Goal: Information Seeking & Learning: Check status

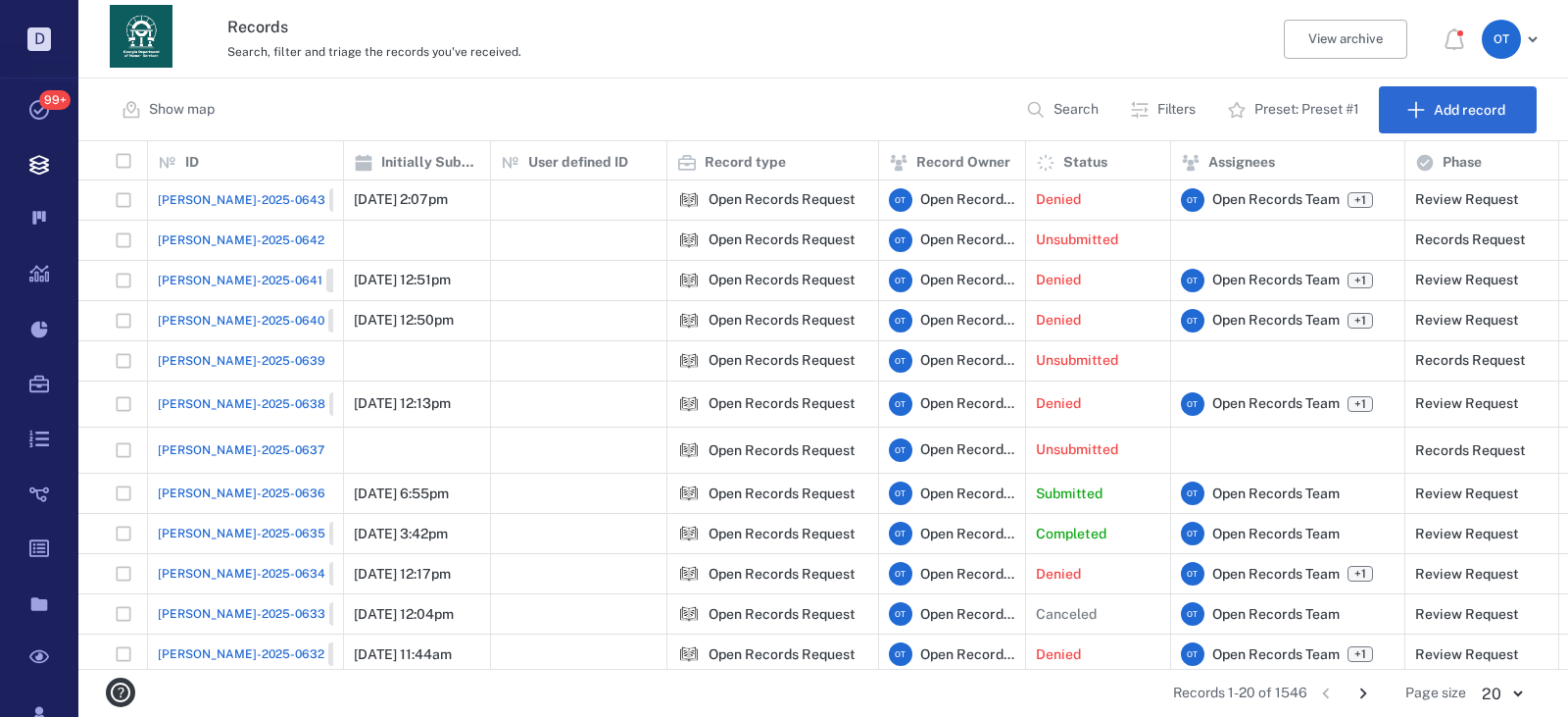
click at [932, 97] on div "Show map Search Filters Preset: Preset #1 Add record" at bounding box center [823, 109] width 1490 height 62
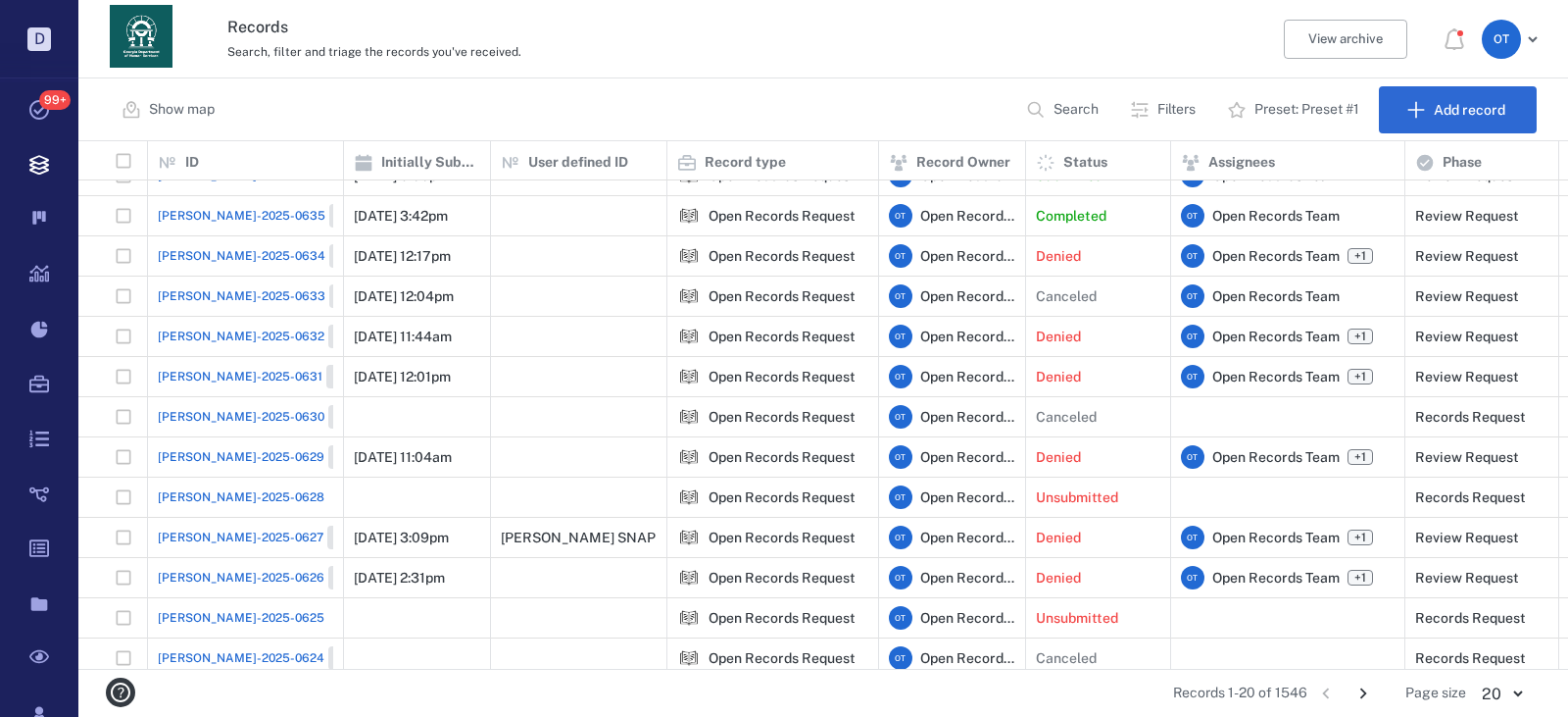
scroll to position [331, 0]
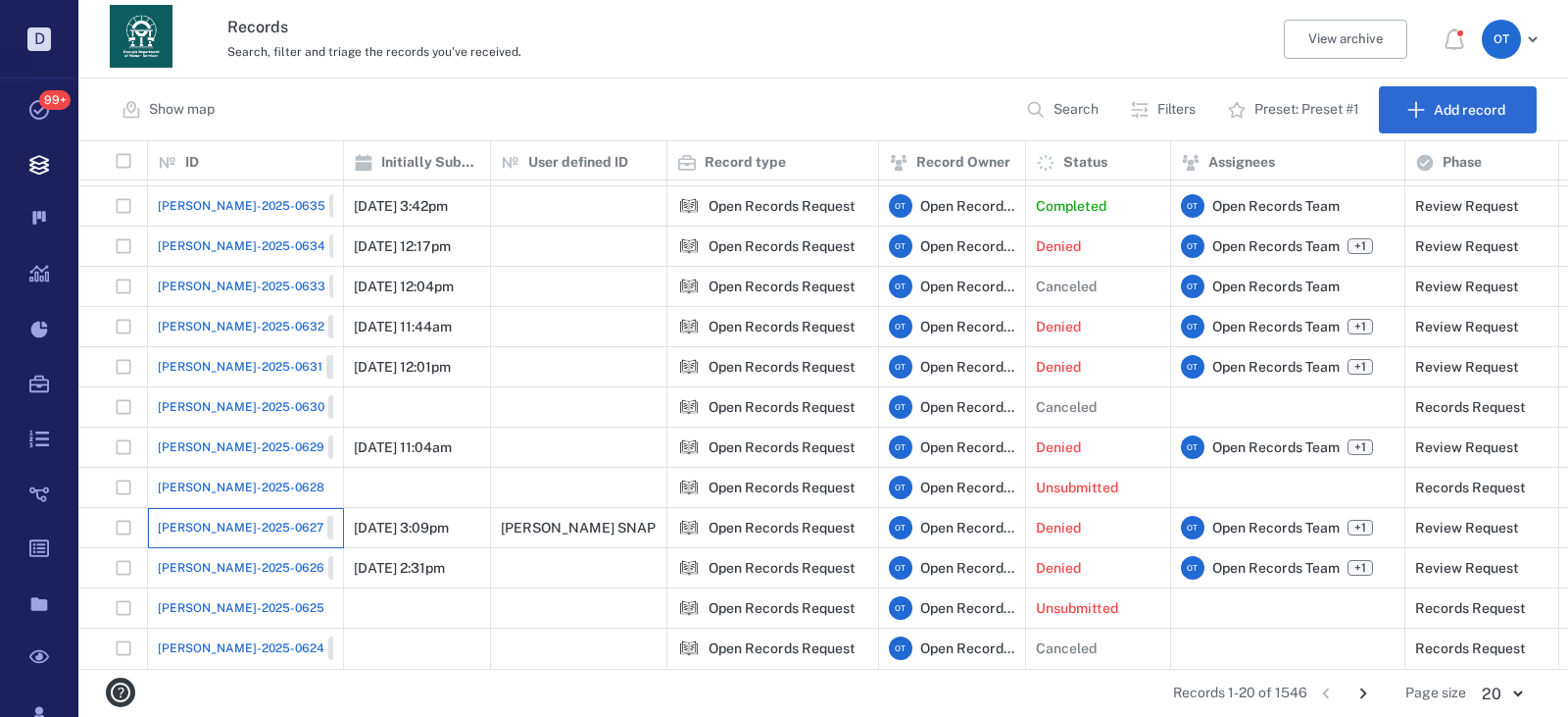
click at [229, 508] on div "ORR-2025-0627 Closed" at bounding box center [245, 528] width 175 height 40
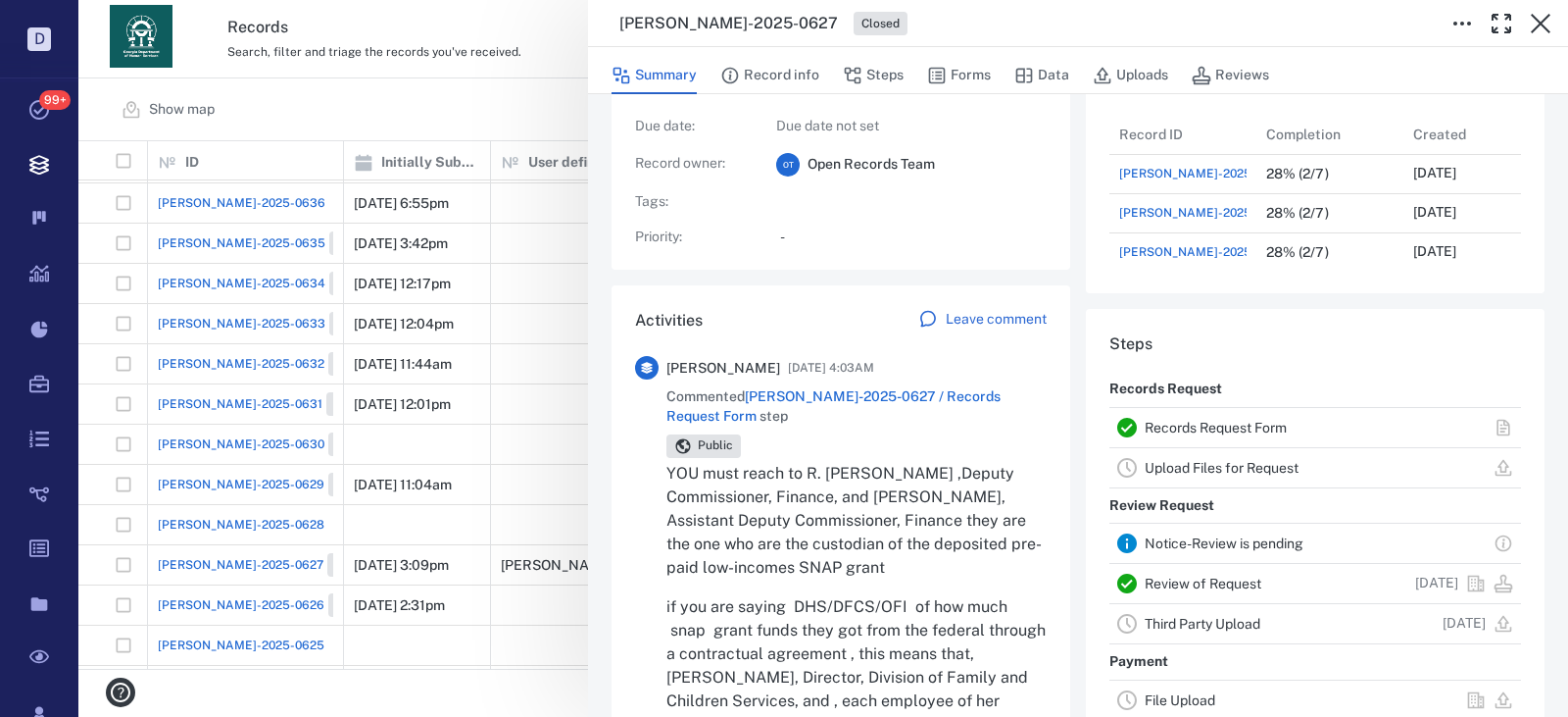
scroll to position [196, 0]
click at [896, 478] on p "YOU must reach to R. Demetrius Taylor ,Deputy Commissioner, Finance, and Meliss…" at bounding box center [856, 517] width 380 height 118
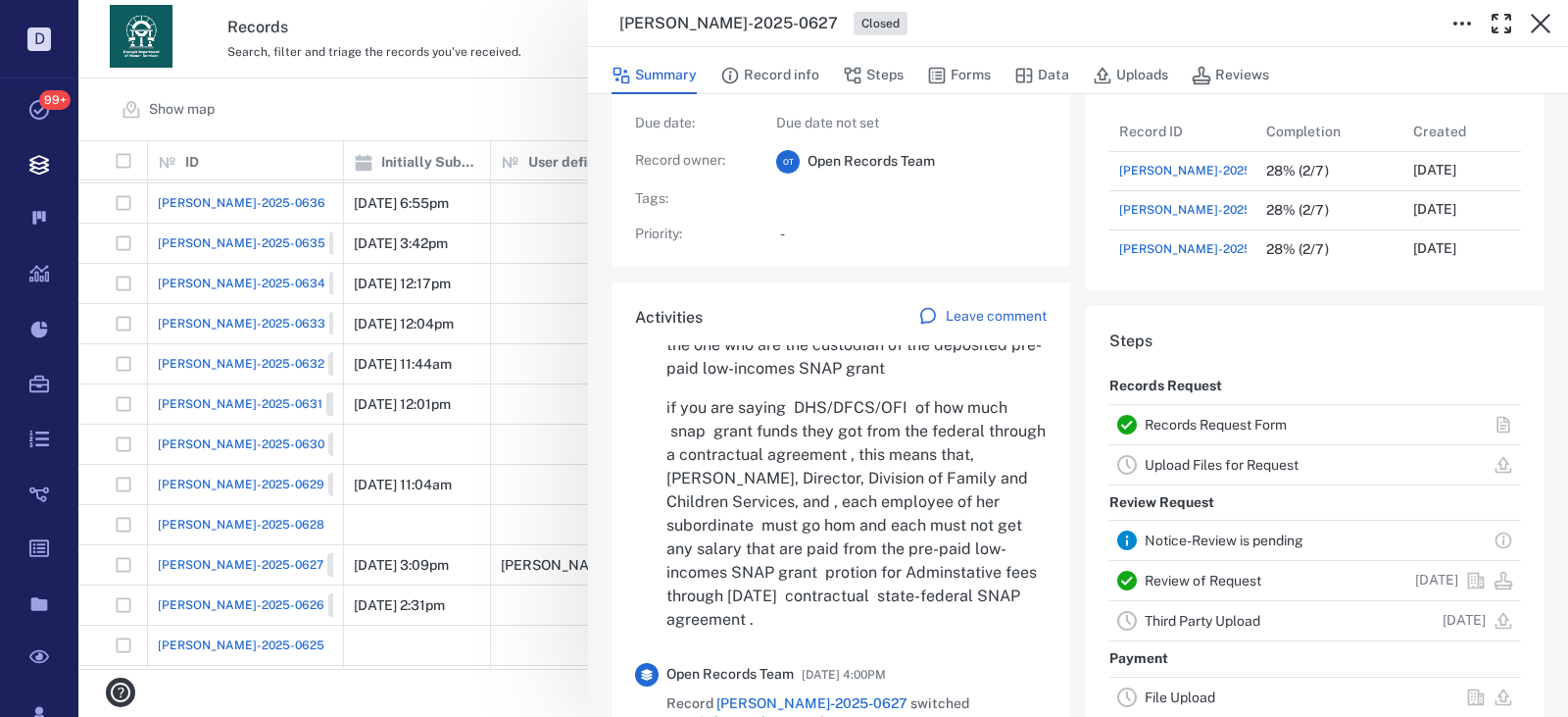
drag, startPoint x: 850, startPoint y: 413, endPoint x: 980, endPoint y: 613, distance: 238.5
click at [980, 613] on p "if you are saying DHS/DFCS/OFI of how much snap grant funds they got from the f…" at bounding box center [856, 514] width 380 height 236
click at [961, 83] on button "Forms" at bounding box center [959, 75] width 63 height 38
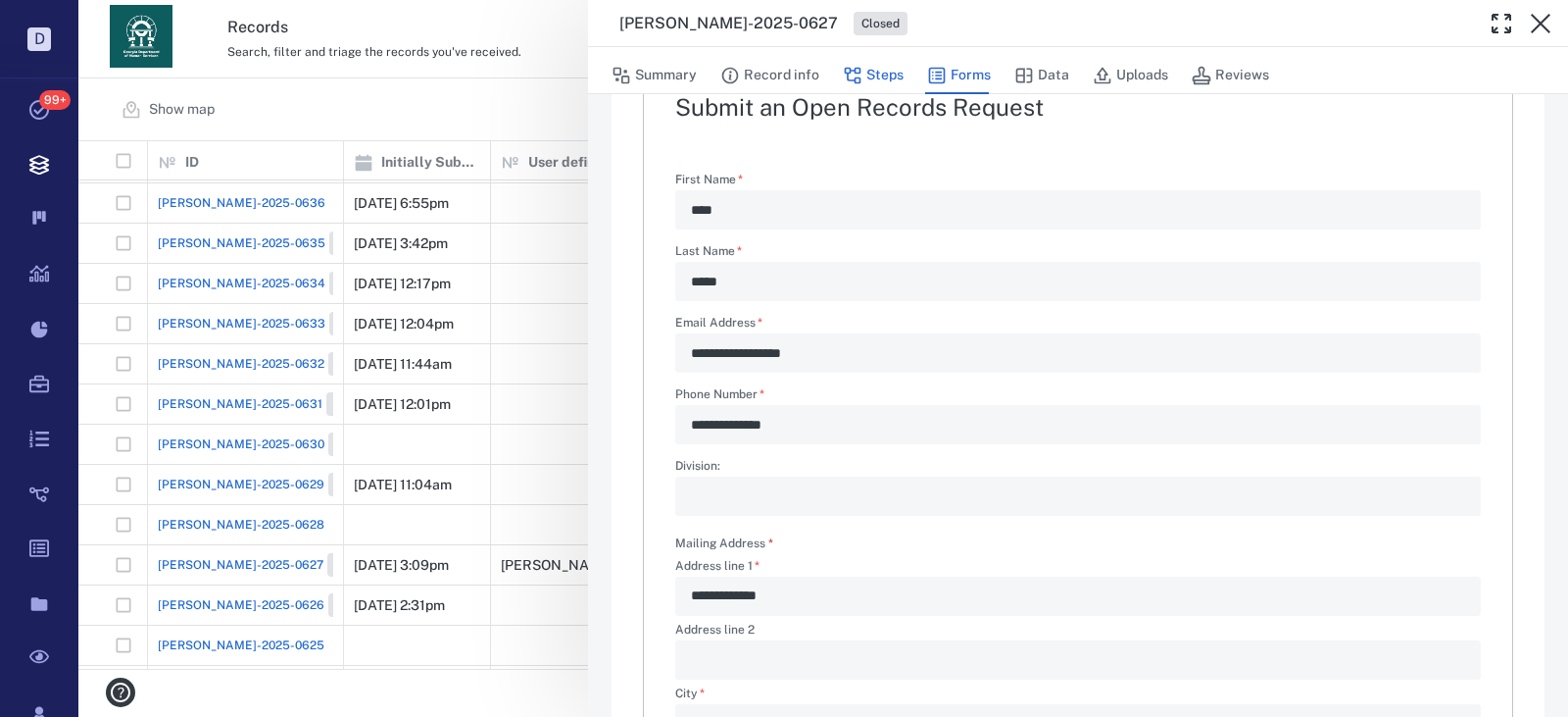
click at [876, 70] on button "Steps" at bounding box center [872, 75] width 60 height 38
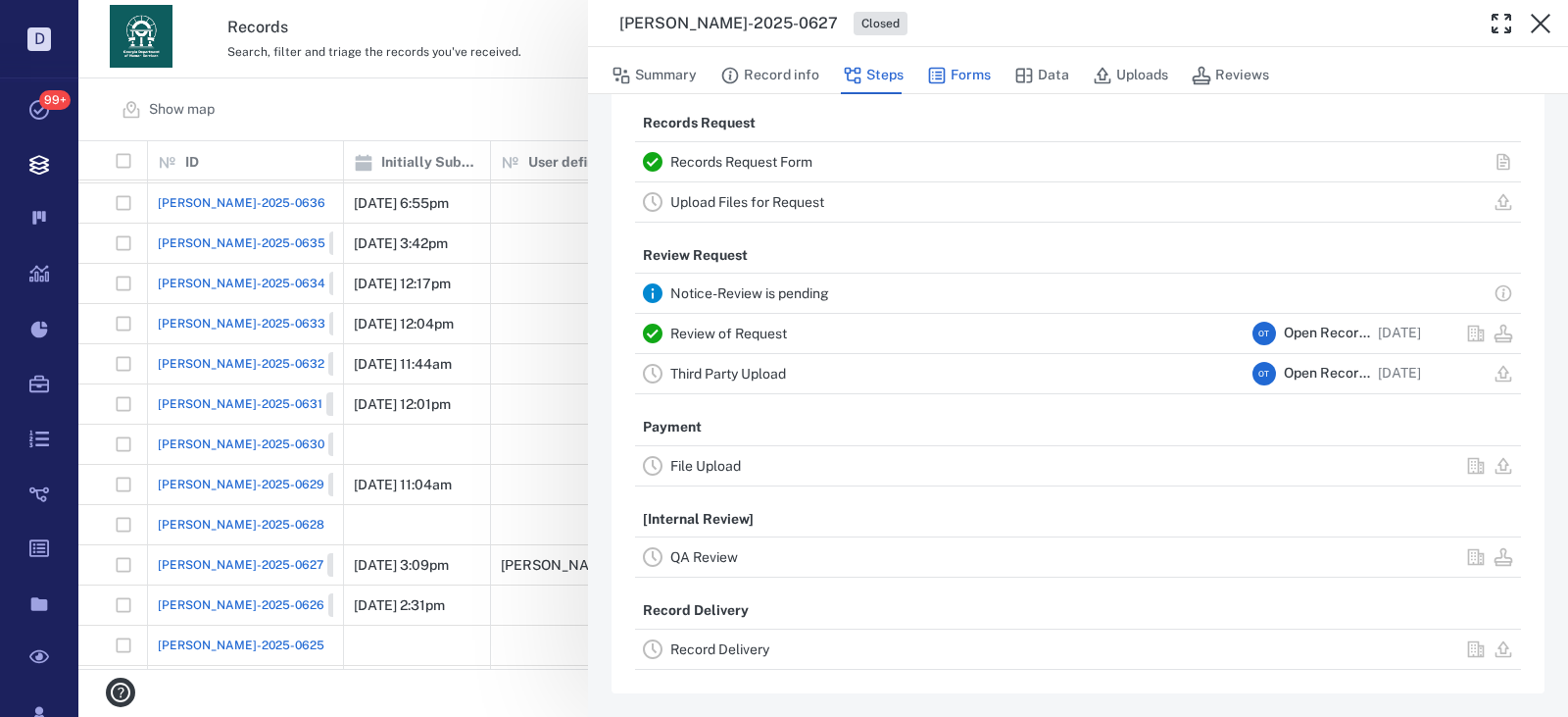
scroll to position [36, 0]
click at [930, 73] on icon "button" at bounding box center [937, 75] width 20 height 20
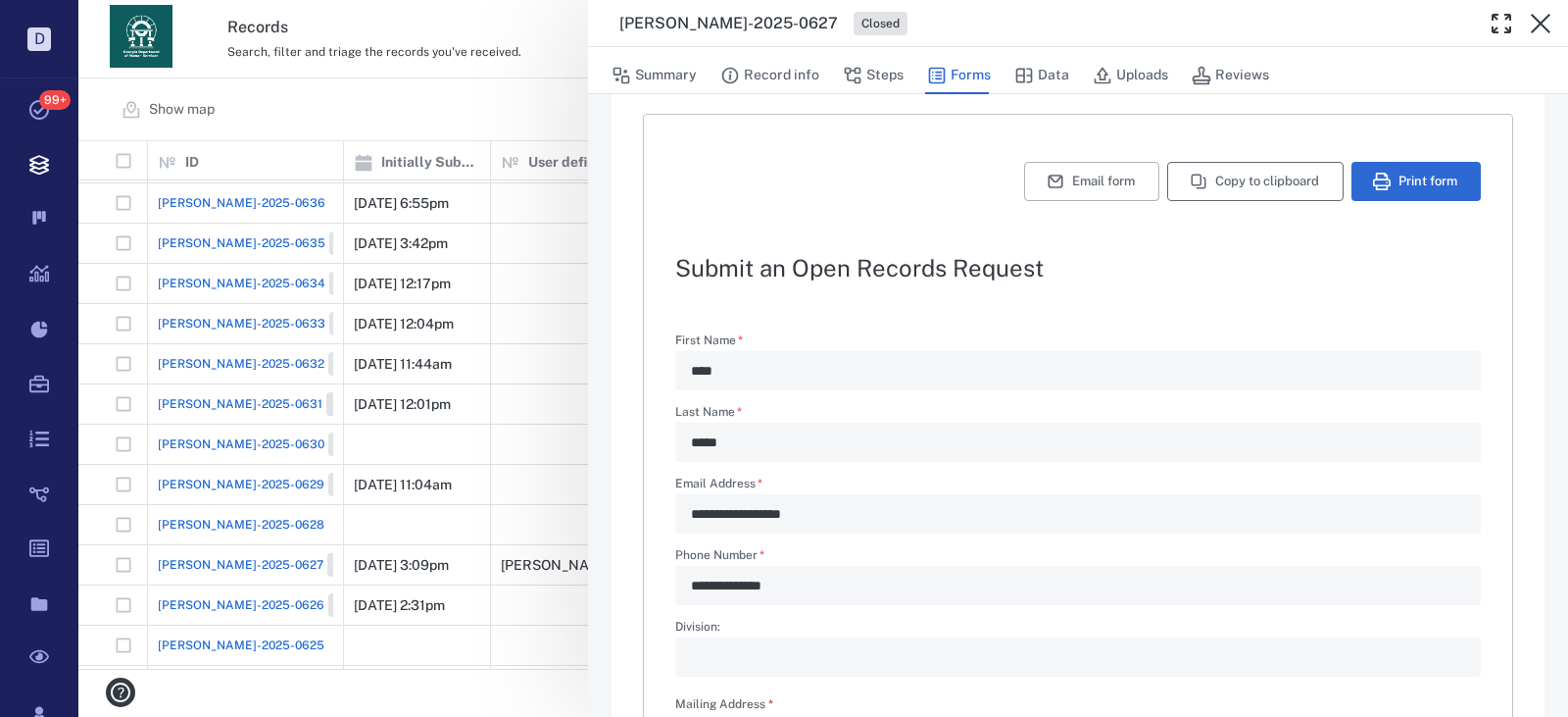
click at [1233, 177] on button "Copy to clipboard" at bounding box center [1255, 181] width 176 height 40
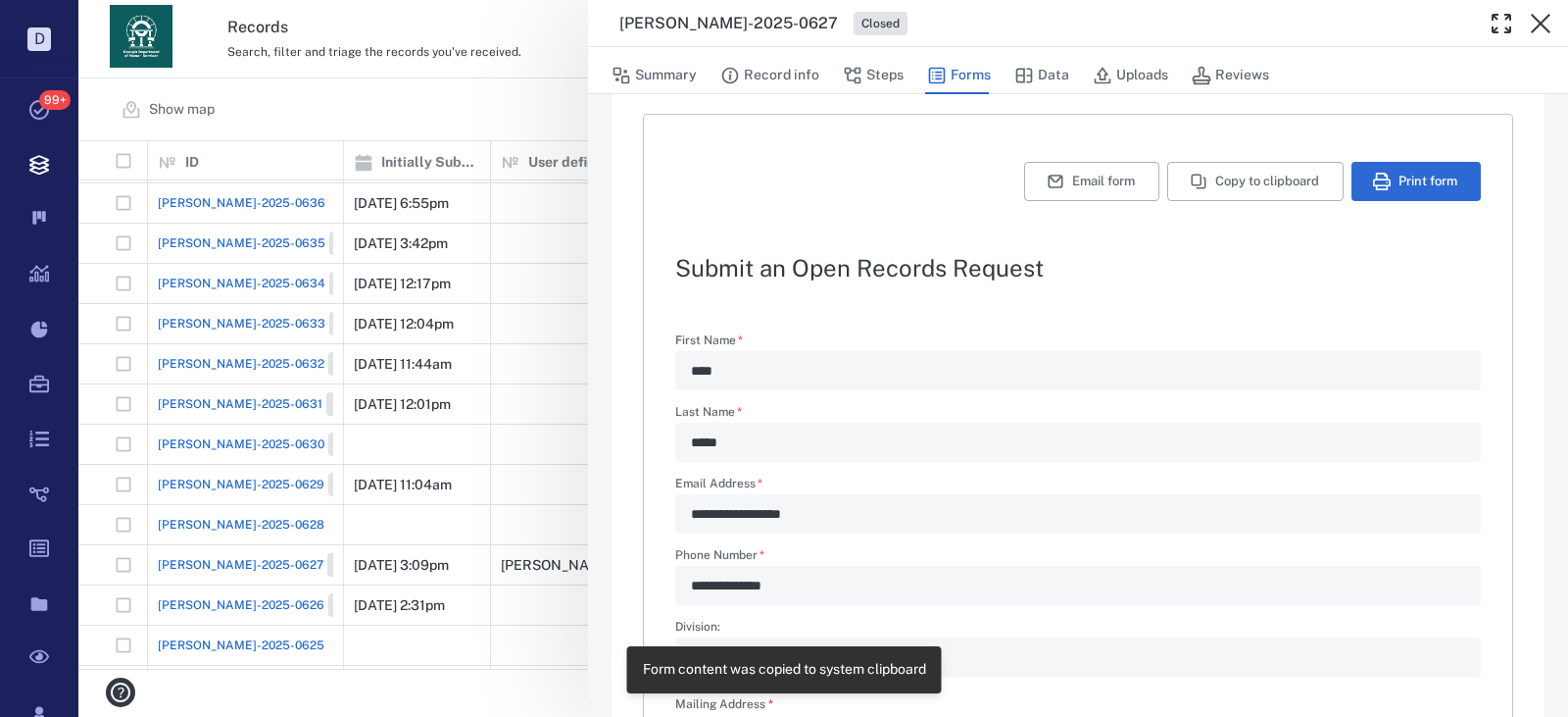
click at [805, 51] on div "Summary Record info Steps Forms Data Uploads Reviews" at bounding box center [1078, 71] width 980 height 48
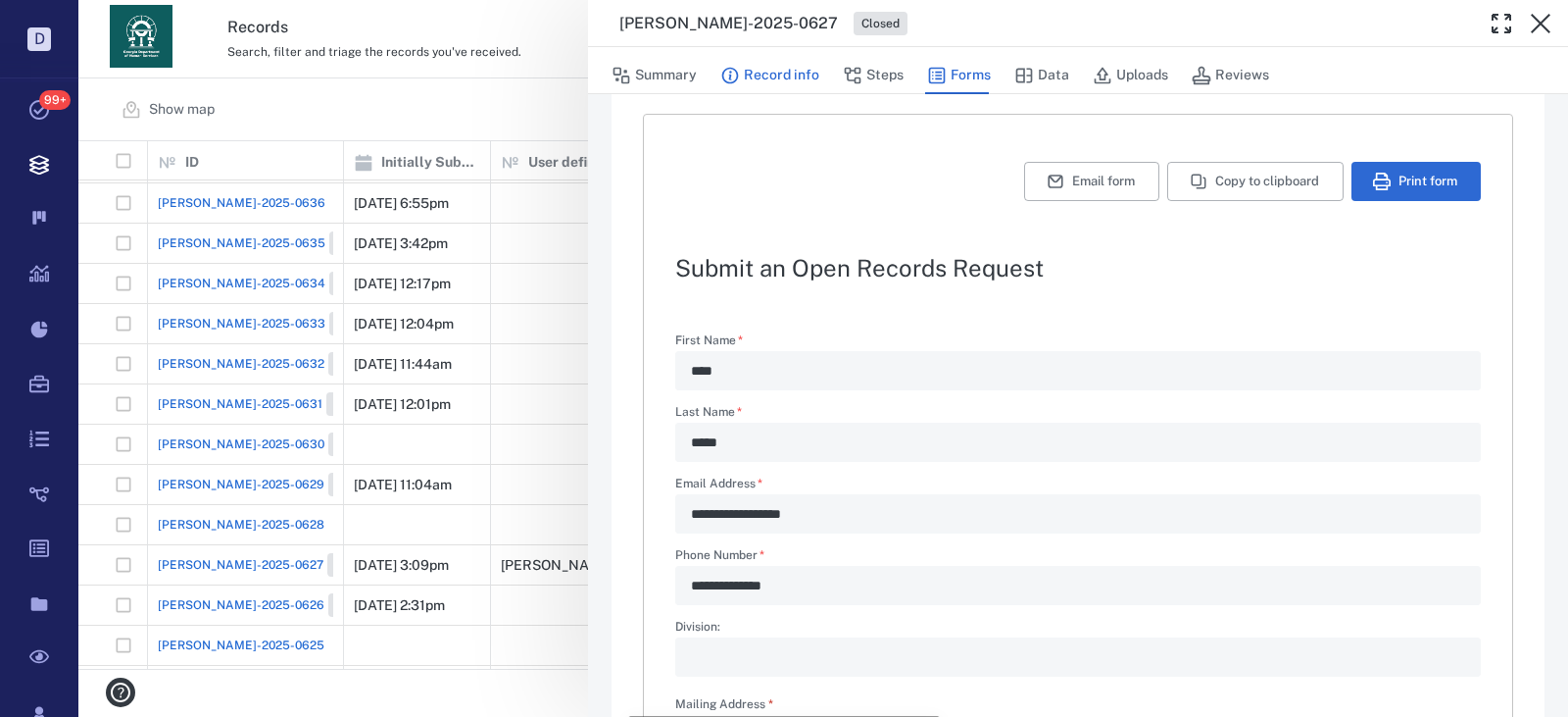
click at [805, 62] on button "Record info" at bounding box center [770, 75] width 99 height 38
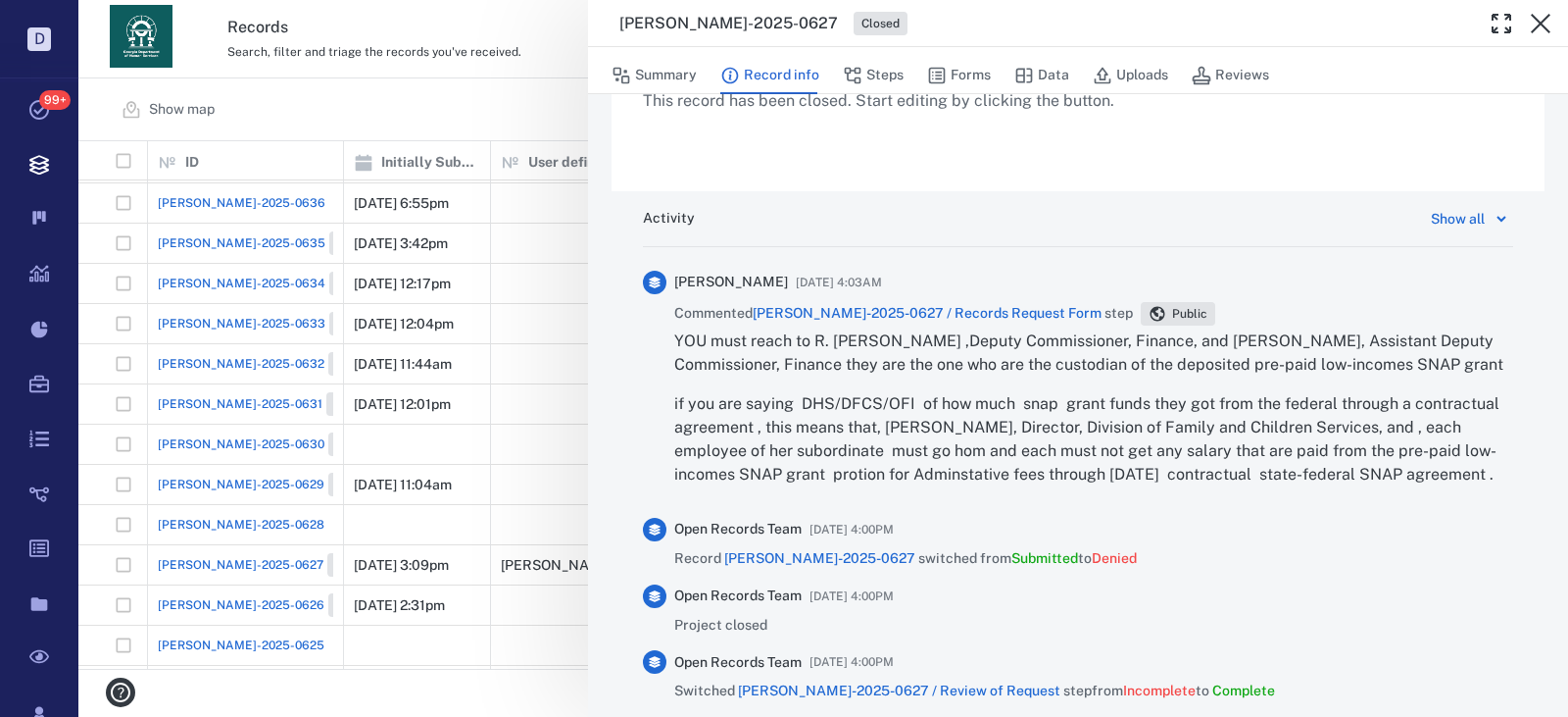
scroll to position [918, 0]
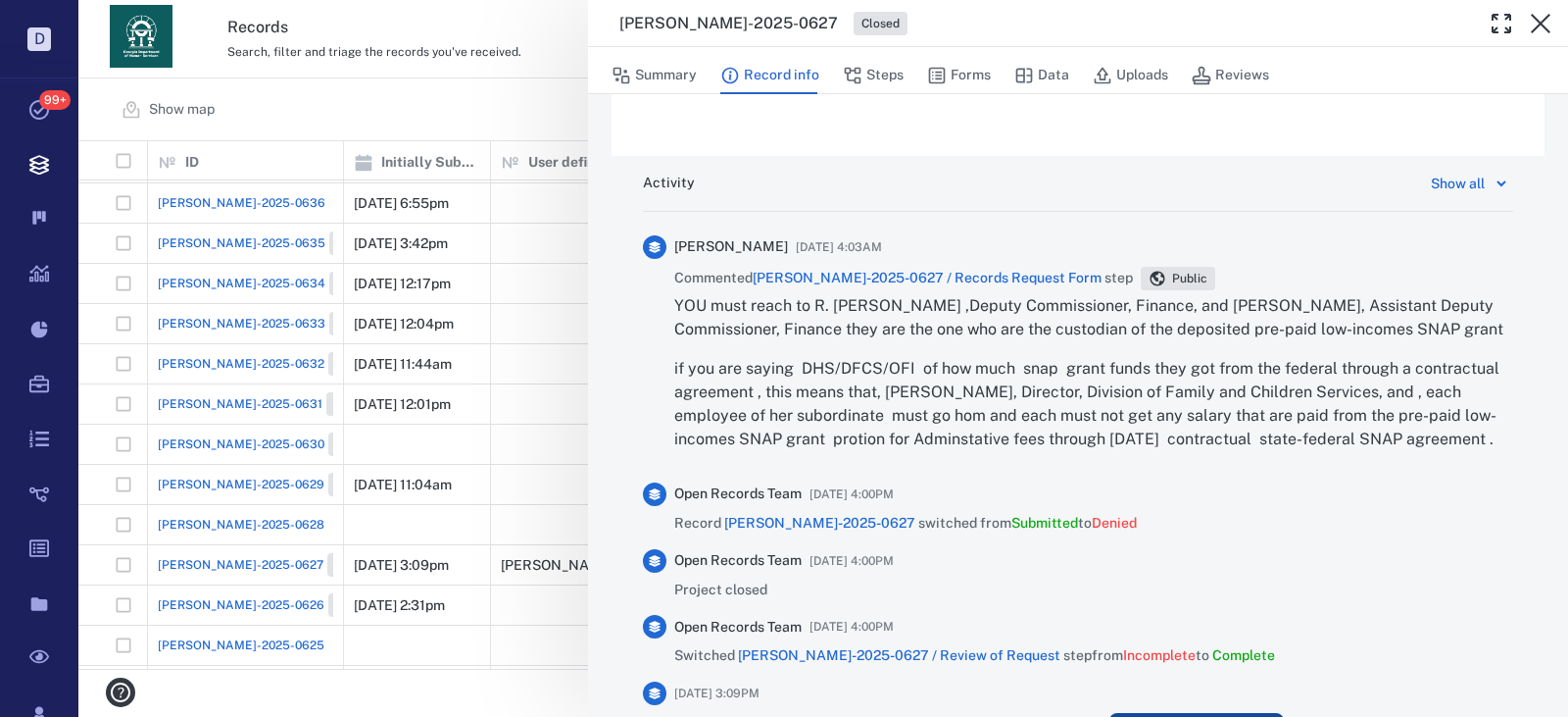
click at [937, 272] on span "[PERSON_NAME]-2025-0627 / Records Request Form" at bounding box center [927, 277] width 348 height 16
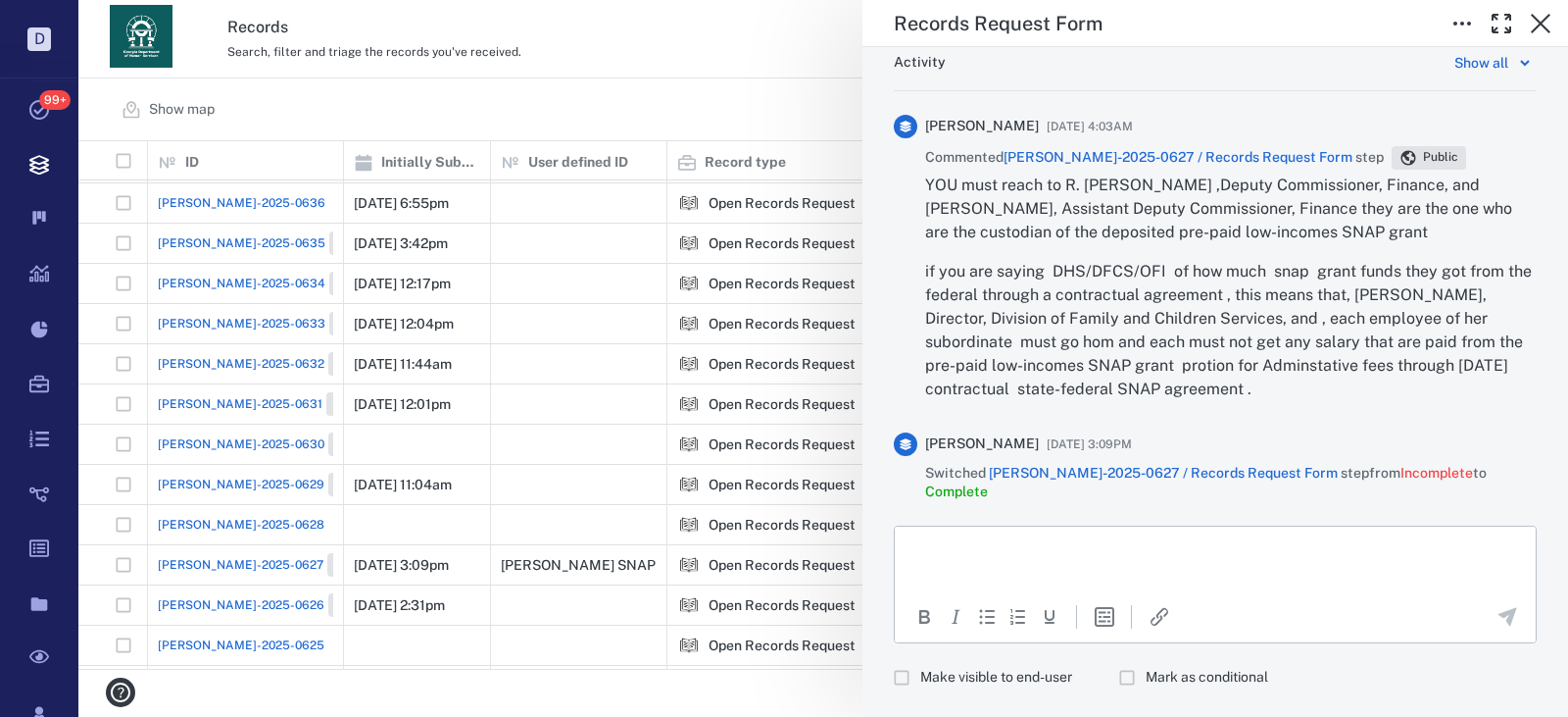
scroll to position [3451, 0]
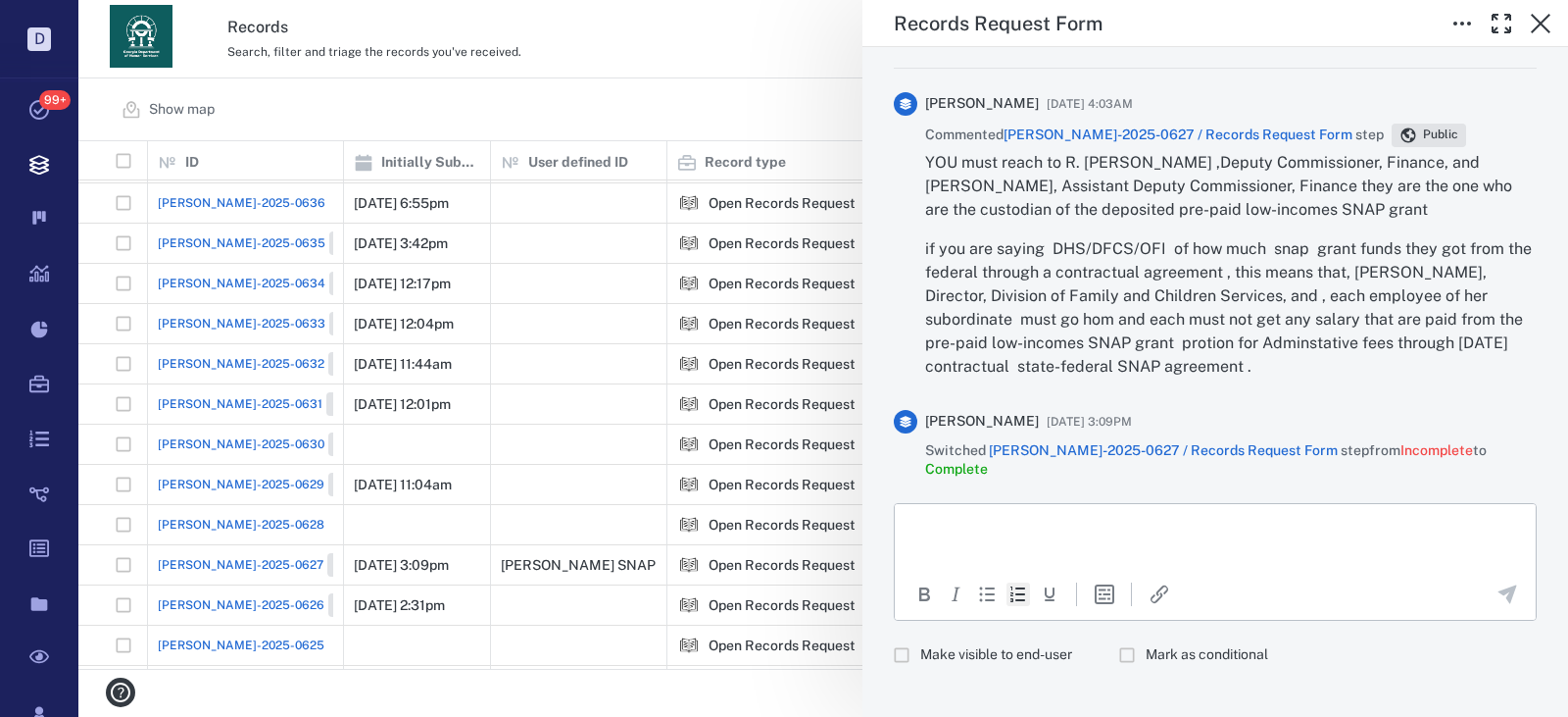
drag, startPoint x: 985, startPoint y: 629, endPoint x: 1012, endPoint y: 583, distance: 53.3
click at [986, 645] on span "Make visible to end-user" at bounding box center [996, 655] width 151 height 20
click at [1032, 552] on html at bounding box center [1215, 528] width 640 height 50
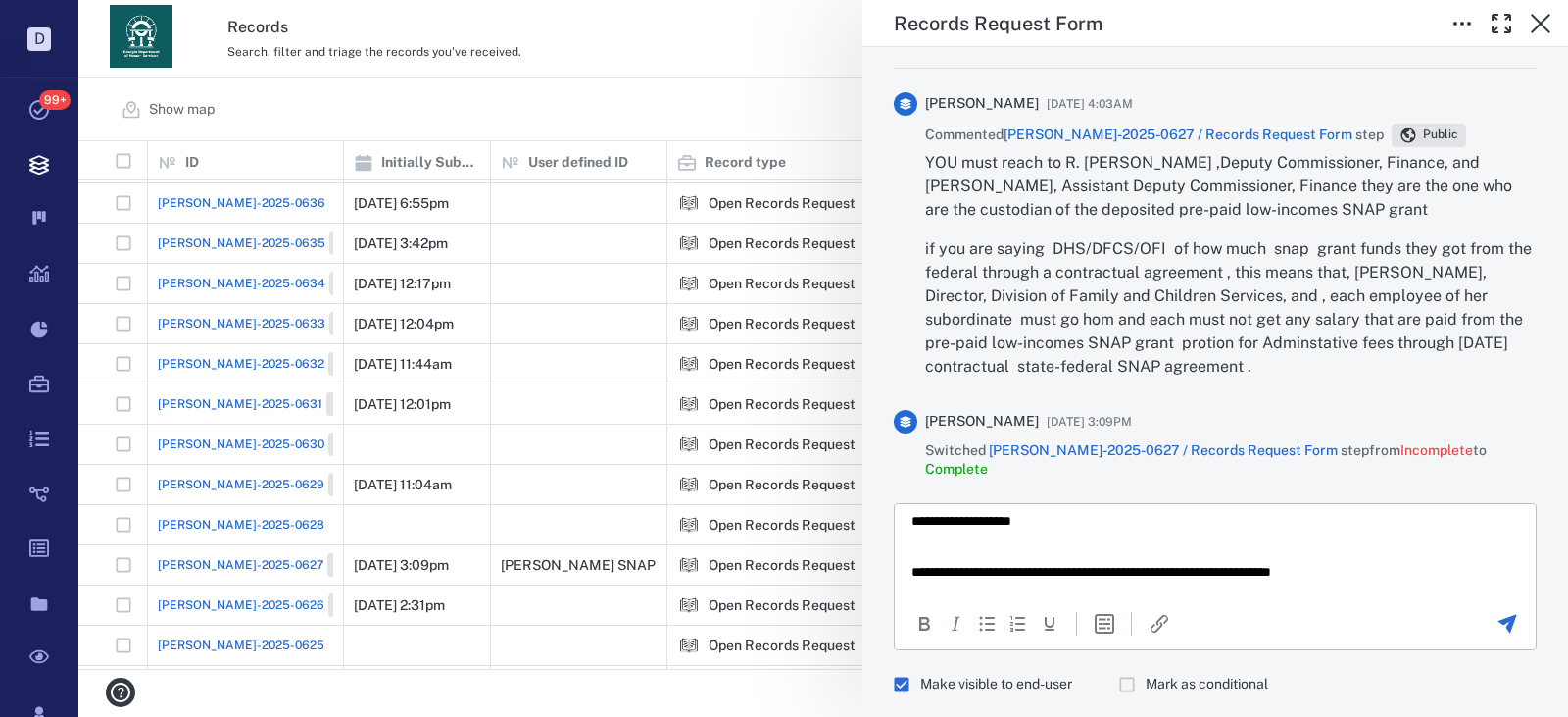
click at [1508, 612] on div at bounding box center [1507, 624] width 53 height 24
click at [1503, 612] on icon "Send the comment" at bounding box center [1508, 624] width 24 height 24
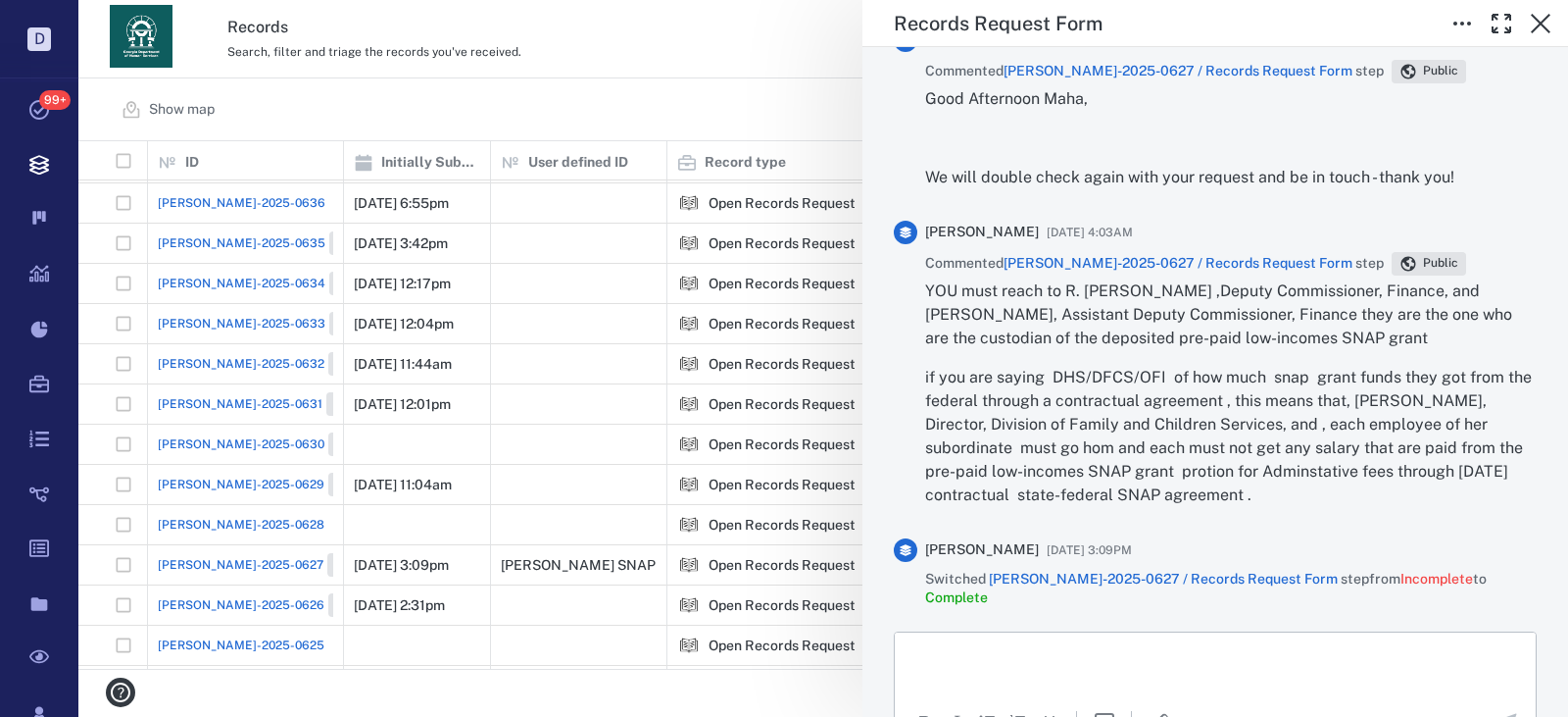
scroll to position [3549, 0]
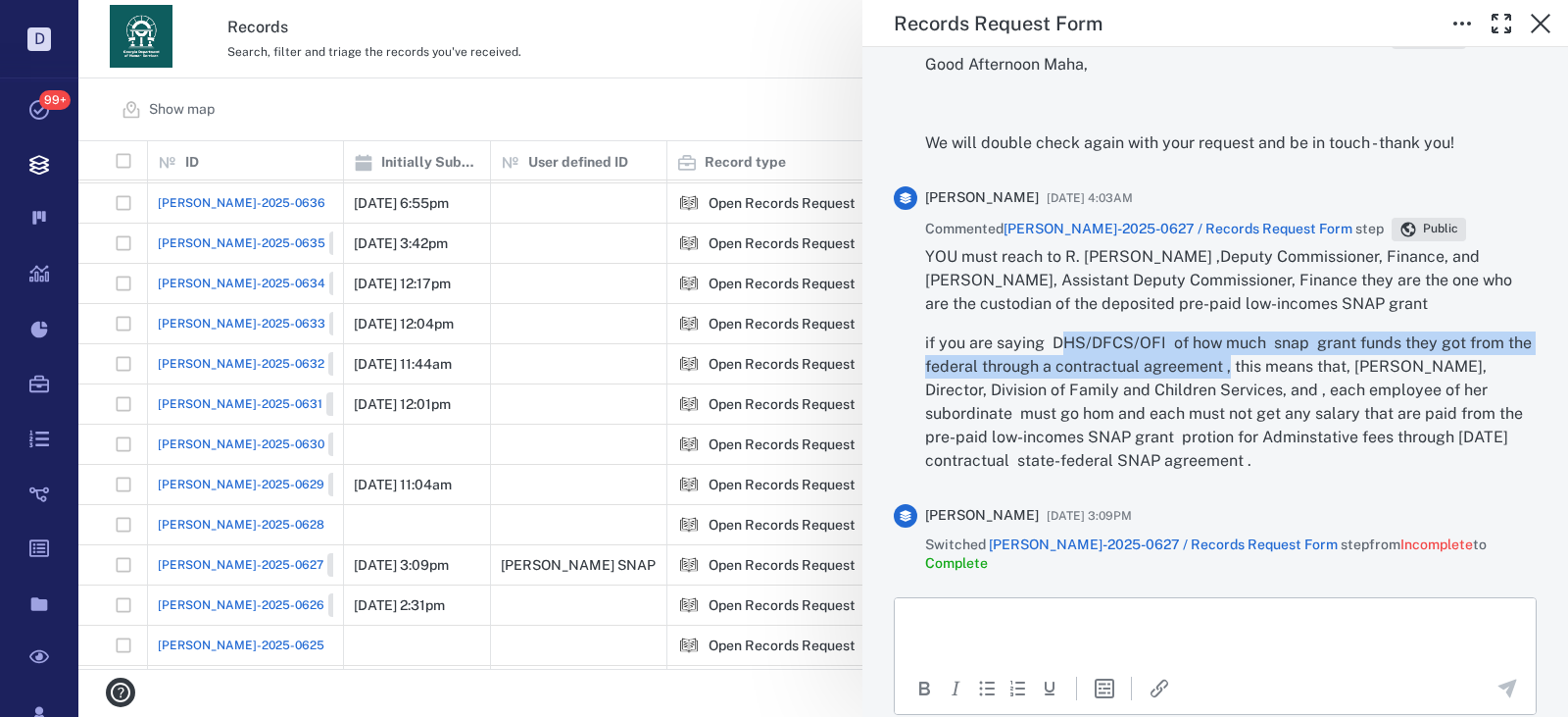
drag, startPoint x: 1057, startPoint y: 348, endPoint x: 1270, endPoint y: 367, distance: 213.8
click at [1260, 367] on p "if you are saying DHS/DFCS/OFI of how much snap grant funds they got from the f…" at bounding box center [1231, 402] width 612 height 142
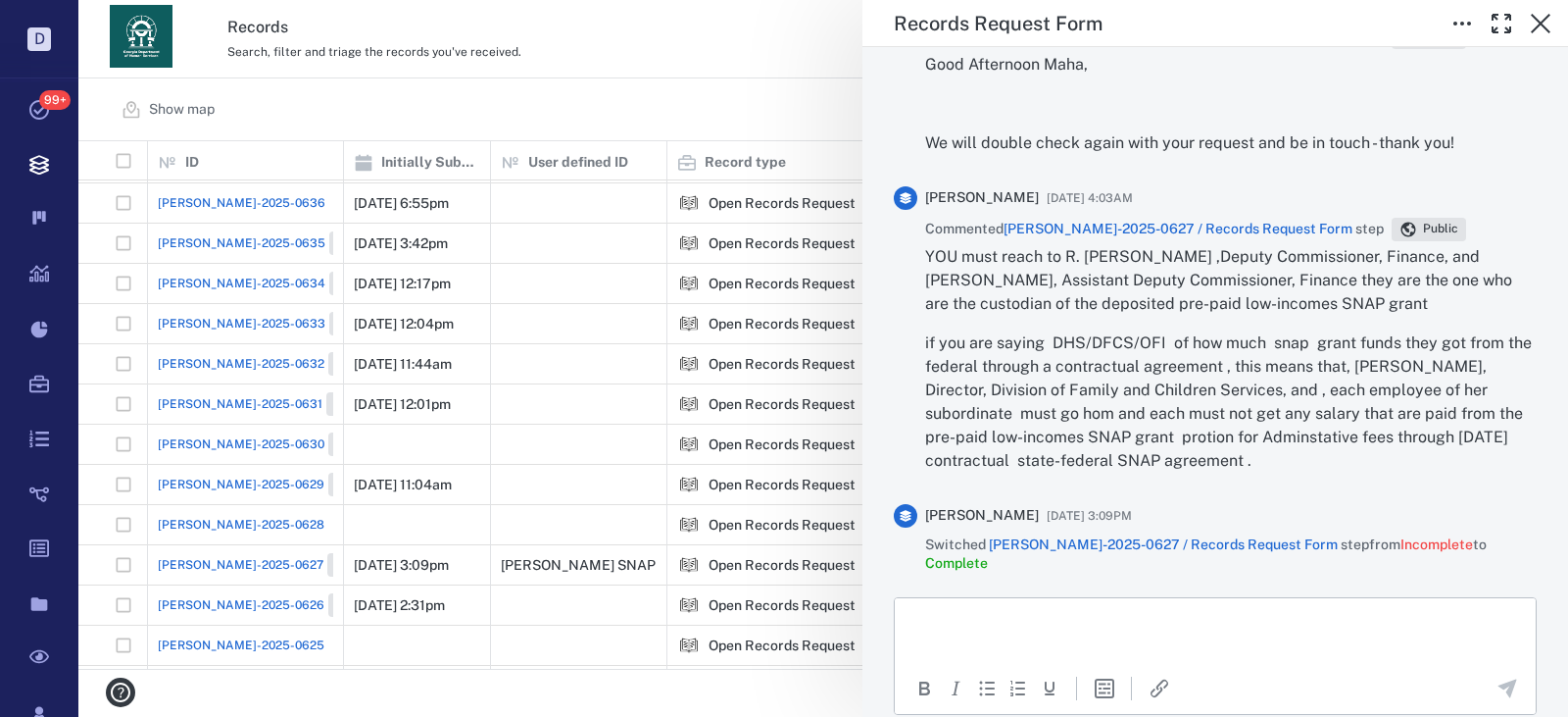
click at [1270, 367] on p "if you are saying DHS/DFCS/OFI of how much snap grant funds they got from the f…" at bounding box center [1231, 402] width 612 height 142
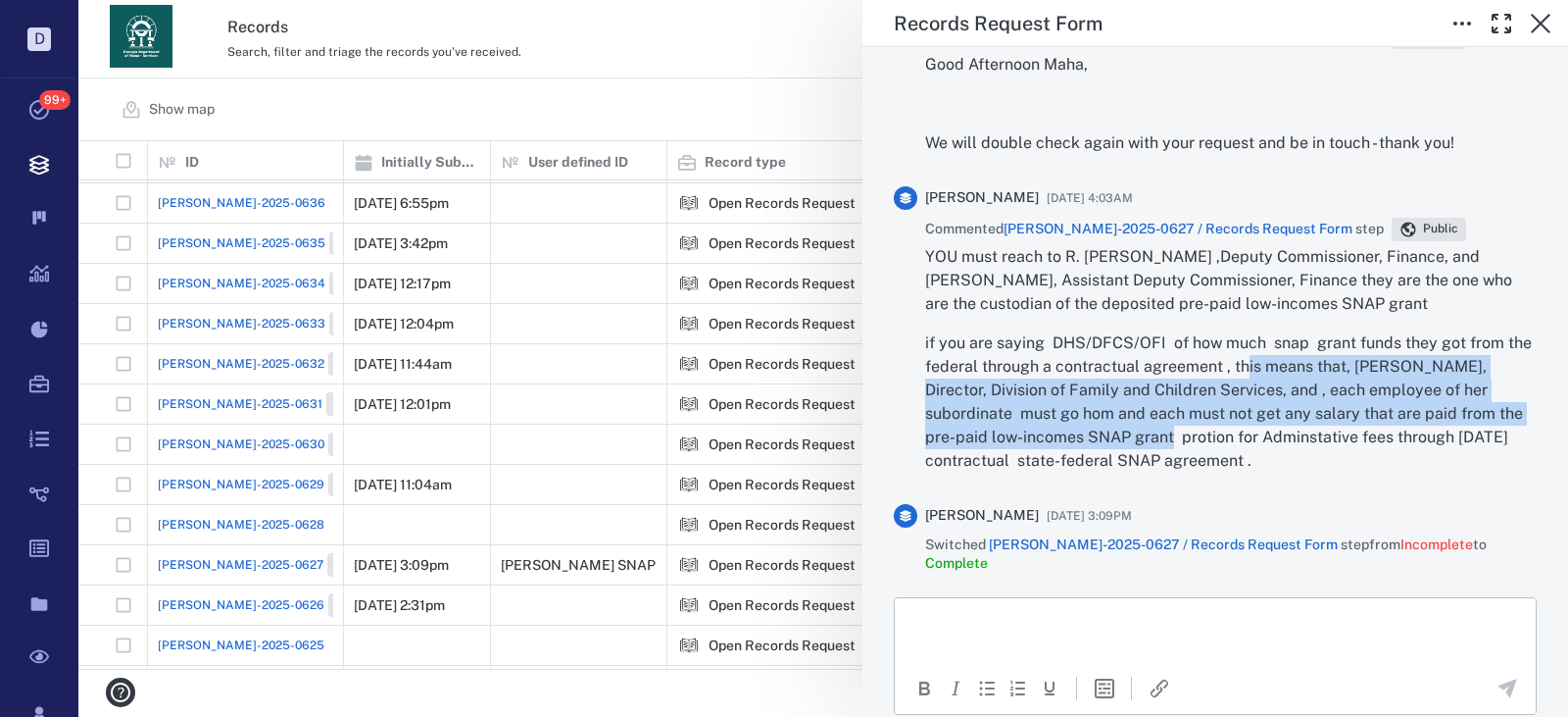
drag, startPoint x: 1273, startPoint y: 367, endPoint x: 1167, endPoint y: 443, distance: 130.4
click at [1156, 439] on p "if you are saying DHS/DFCS/OFI of how much snap grant funds they got from the f…" at bounding box center [1231, 402] width 612 height 142
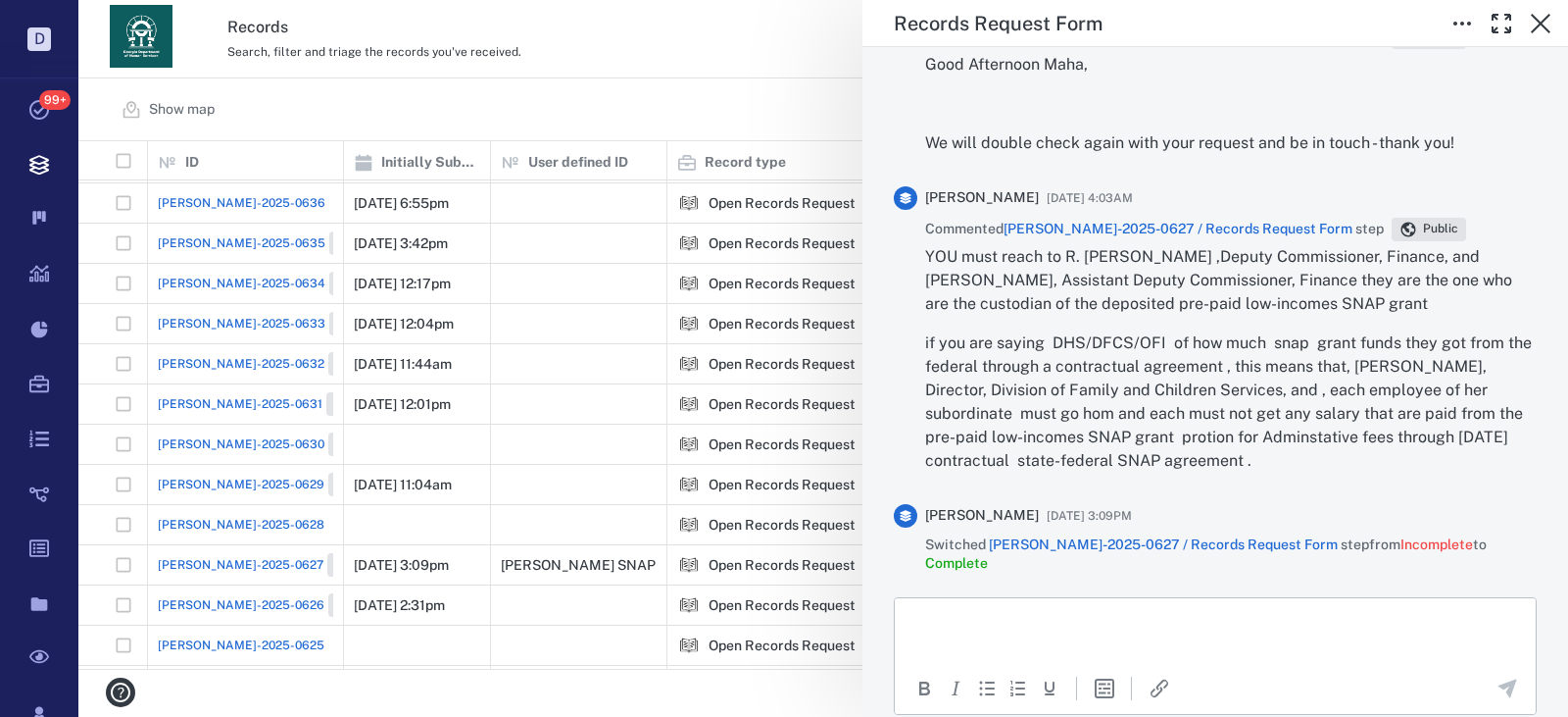
click at [1169, 445] on p "if you are saying DHS/DFCS/OFI of how much snap grant funds they got from the f…" at bounding box center [1231, 402] width 612 height 142
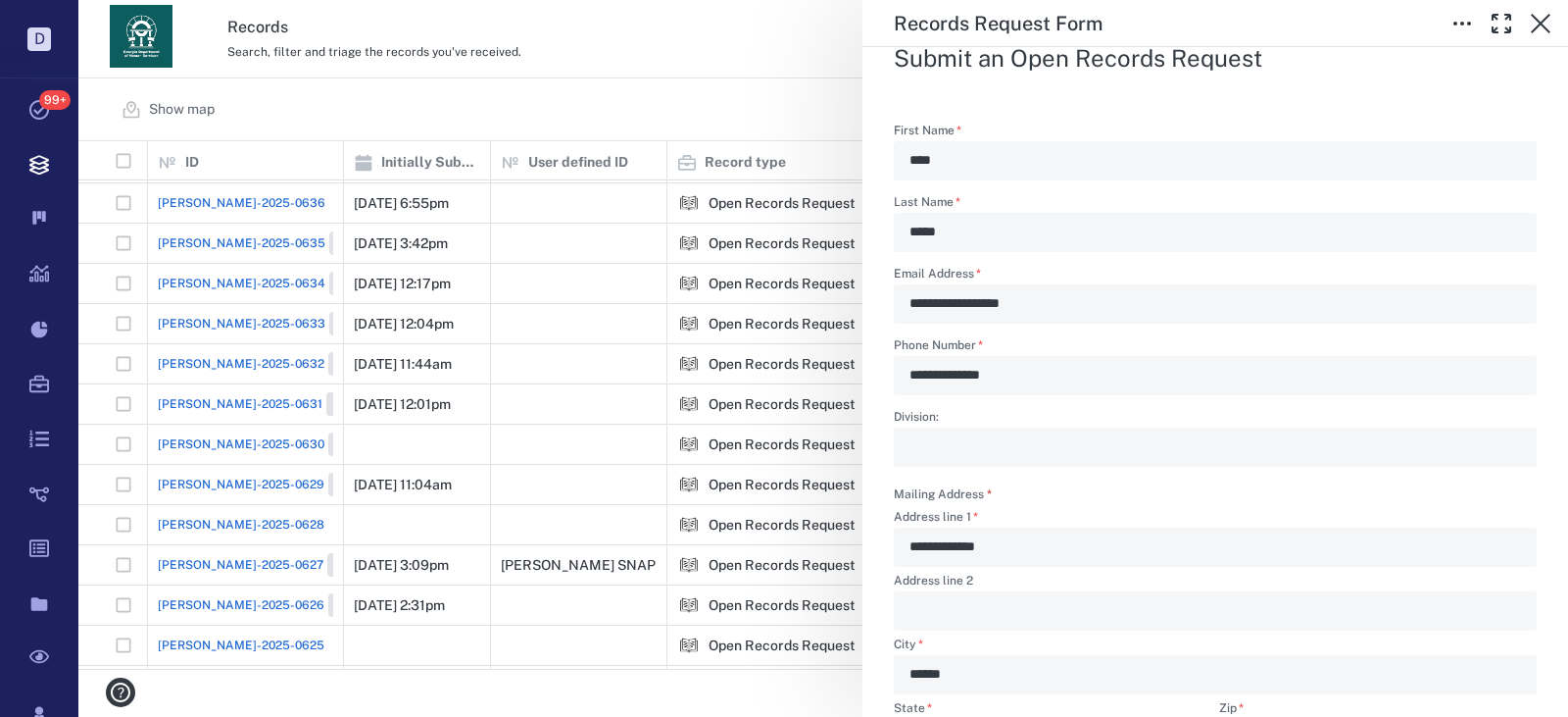
scroll to position [1883, 0]
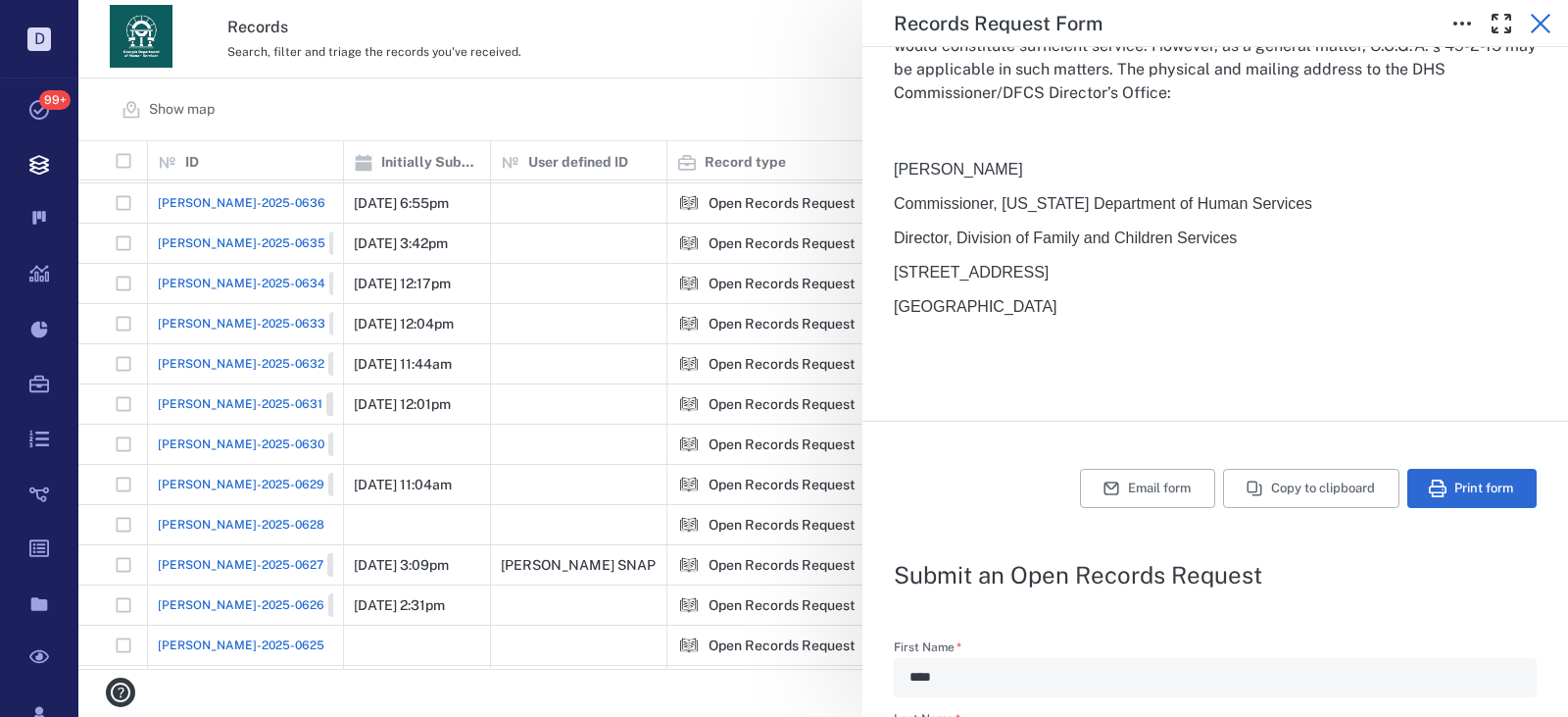
click at [1525, 29] on button "button" at bounding box center [1541, 24] width 40 height 40
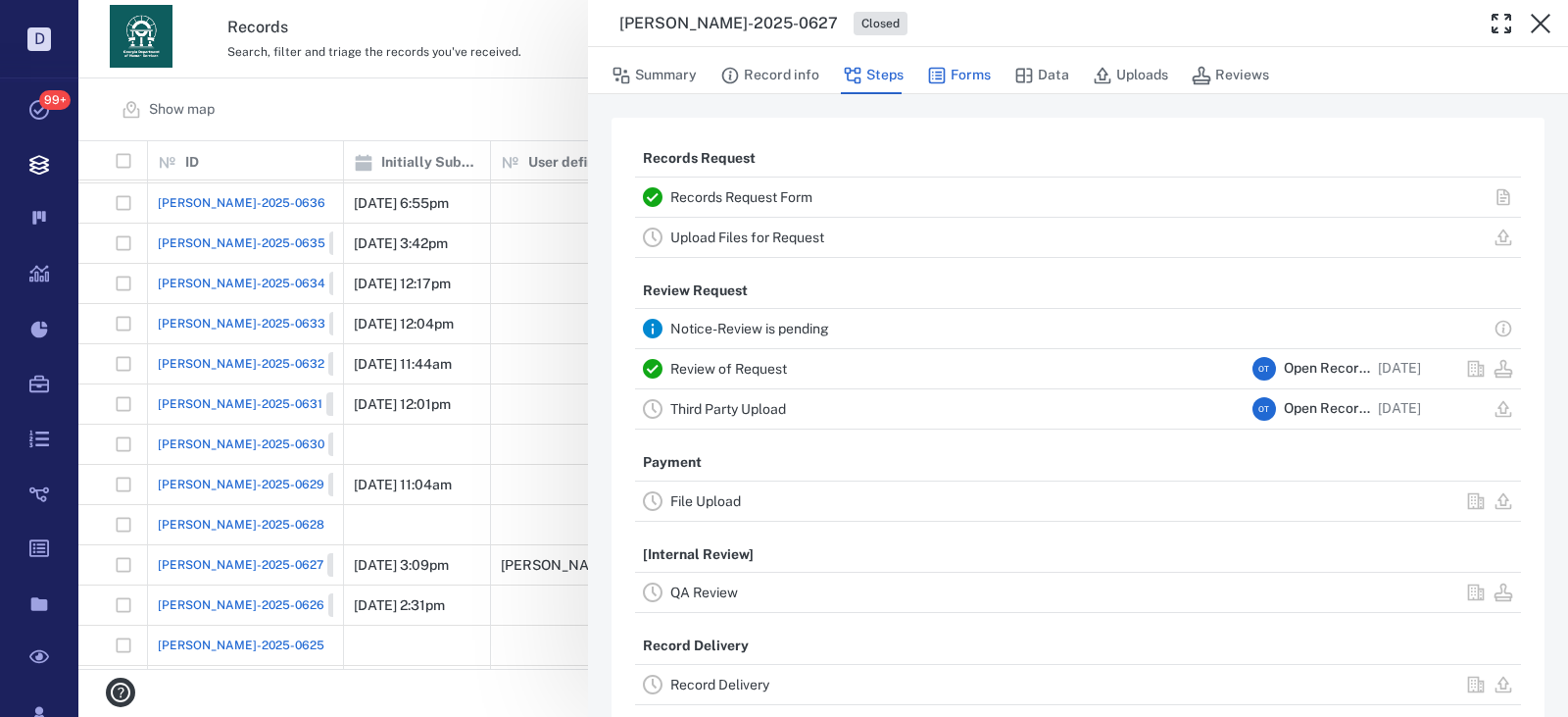
click at [931, 71] on icon "button" at bounding box center [937, 75] width 17 height 17
click at [947, 69] on button "Forms" at bounding box center [959, 75] width 63 height 38
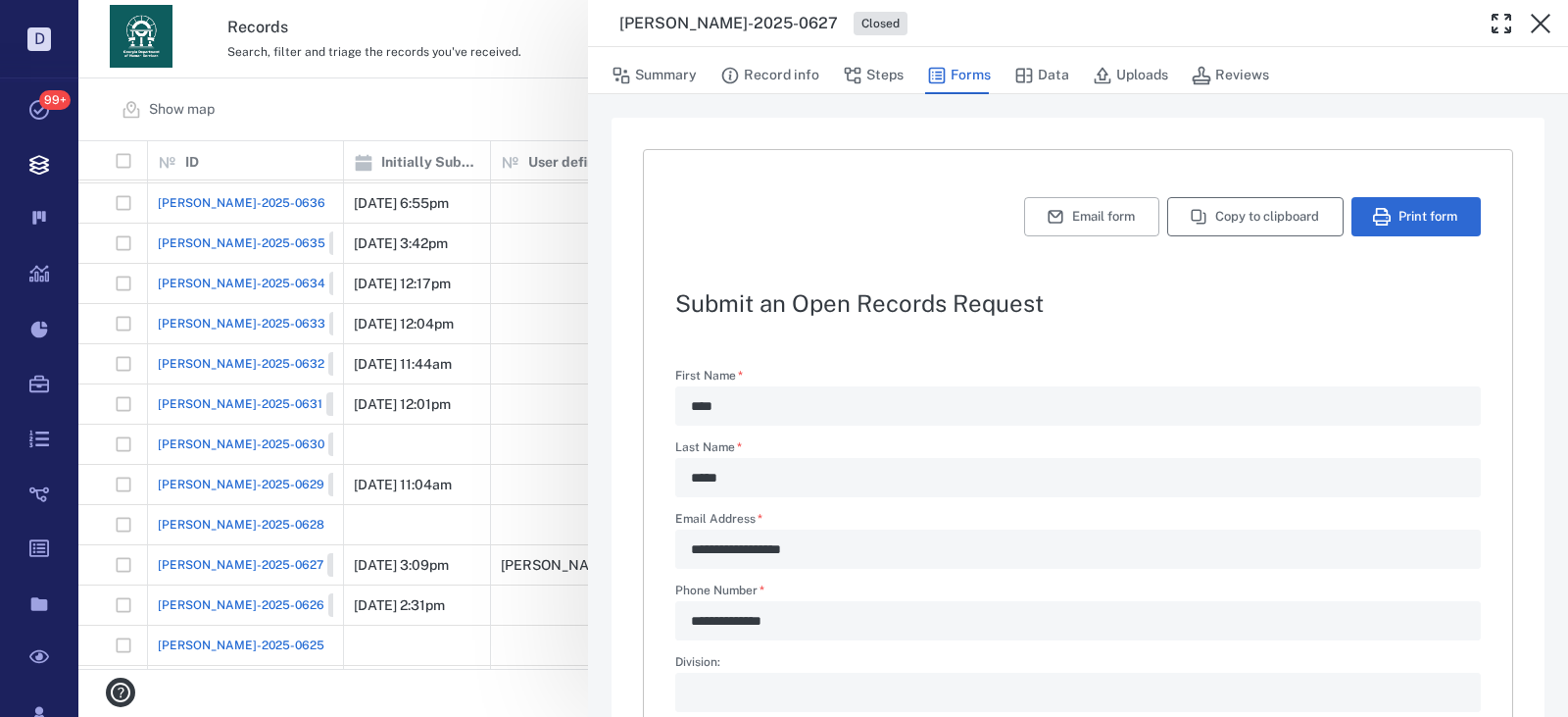
drag, startPoint x: 1215, startPoint y: 238, endPoint x: 1217, endPoint y: 223, distance: 15.1
click at [1216, 236] on div "**********" at bounding box center [1077, 729] width 870 height 1162
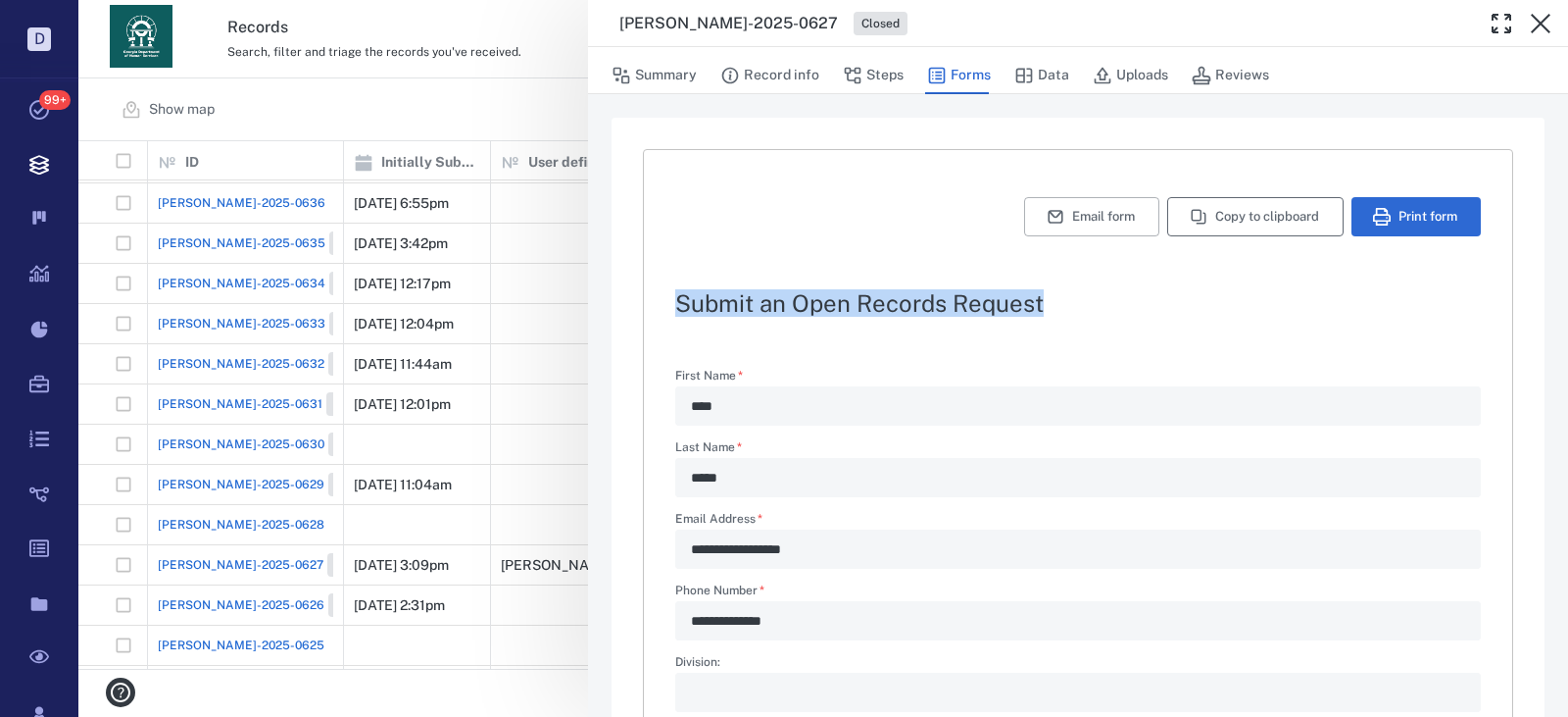
click at [1218, 220] on button "Copy to clipboard" at bounding box center [1255, 217] width 176 height 40
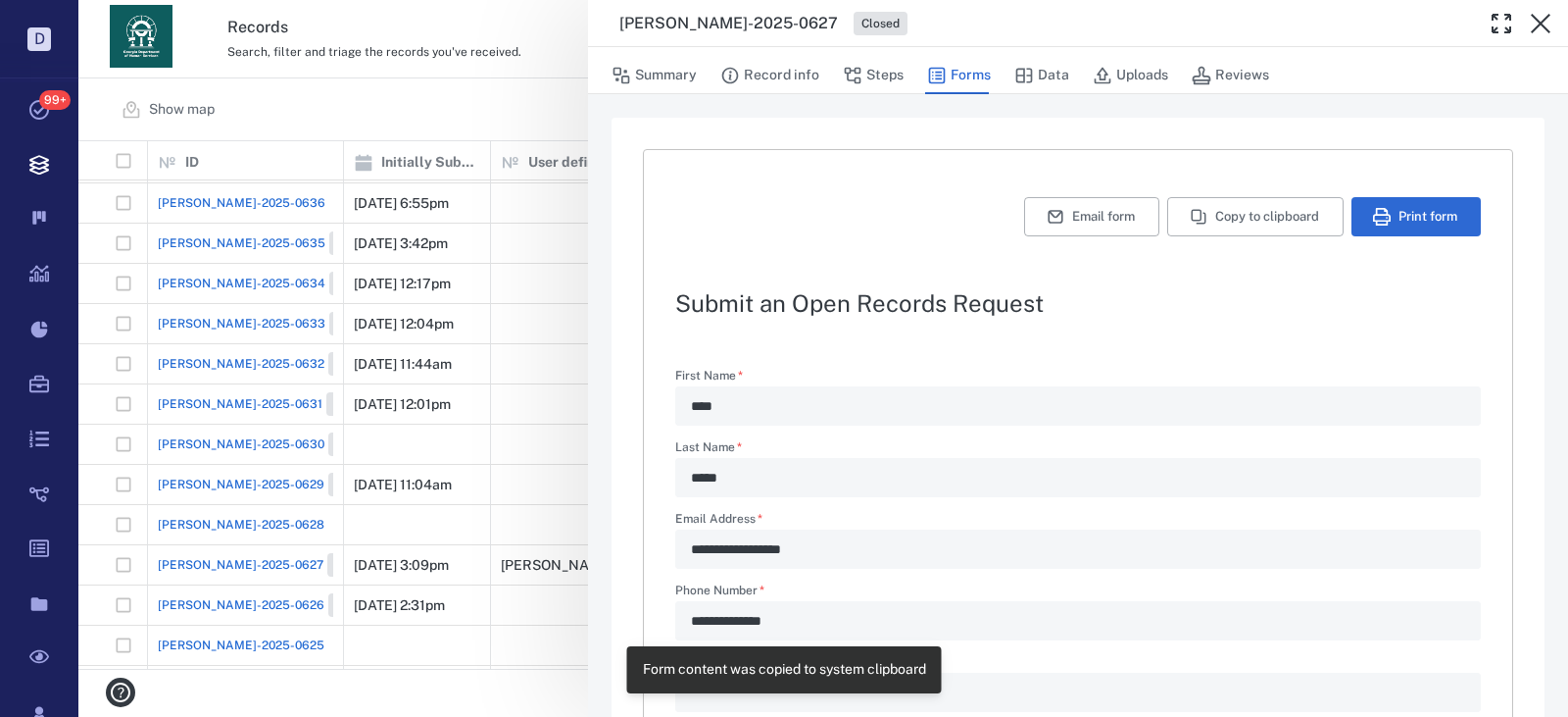
click at [567, 72] on div "**********" at bounding box center [823, 358] width 1490 height 717
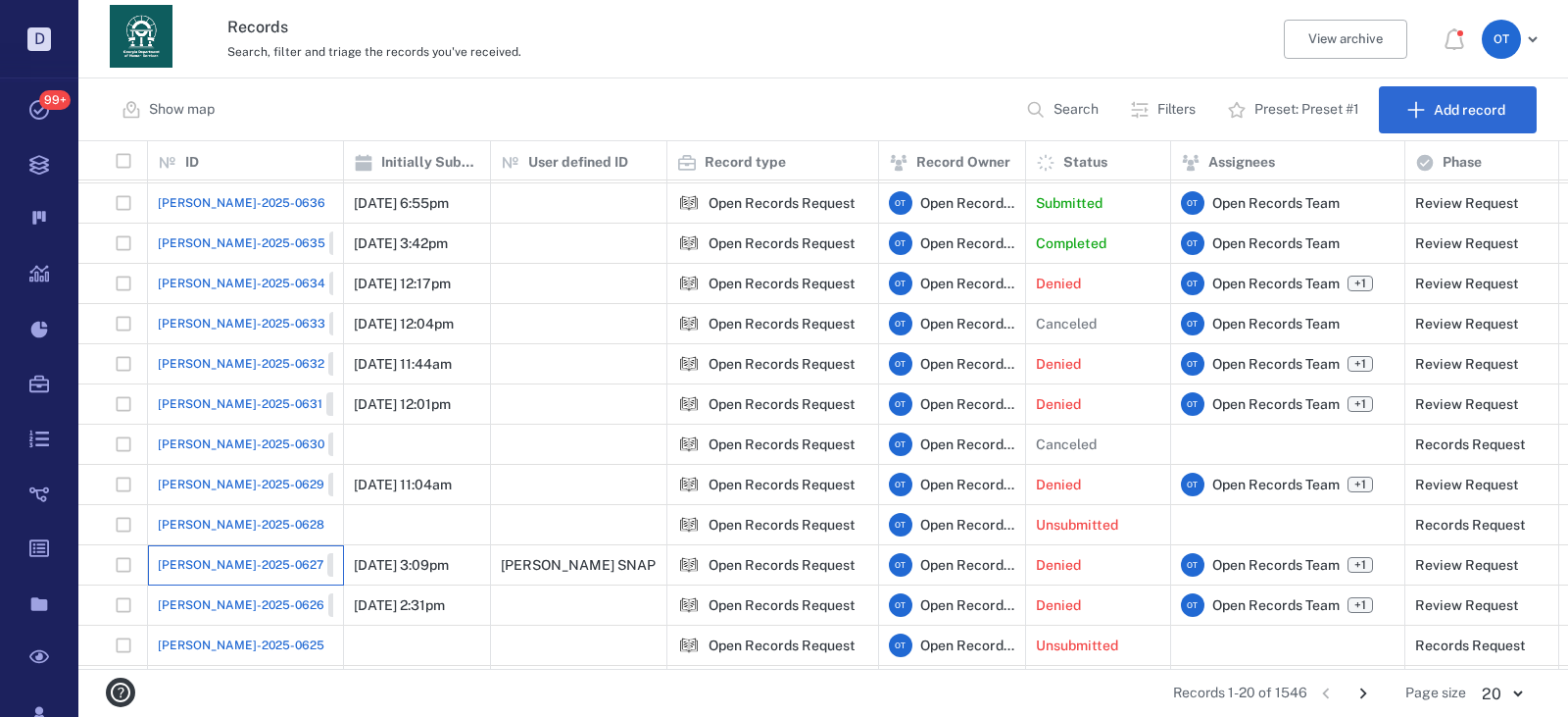
click at [224, 545] on div "ORR-2025-0627 Closed" at bounding box center [245, 564] width 175 height 40
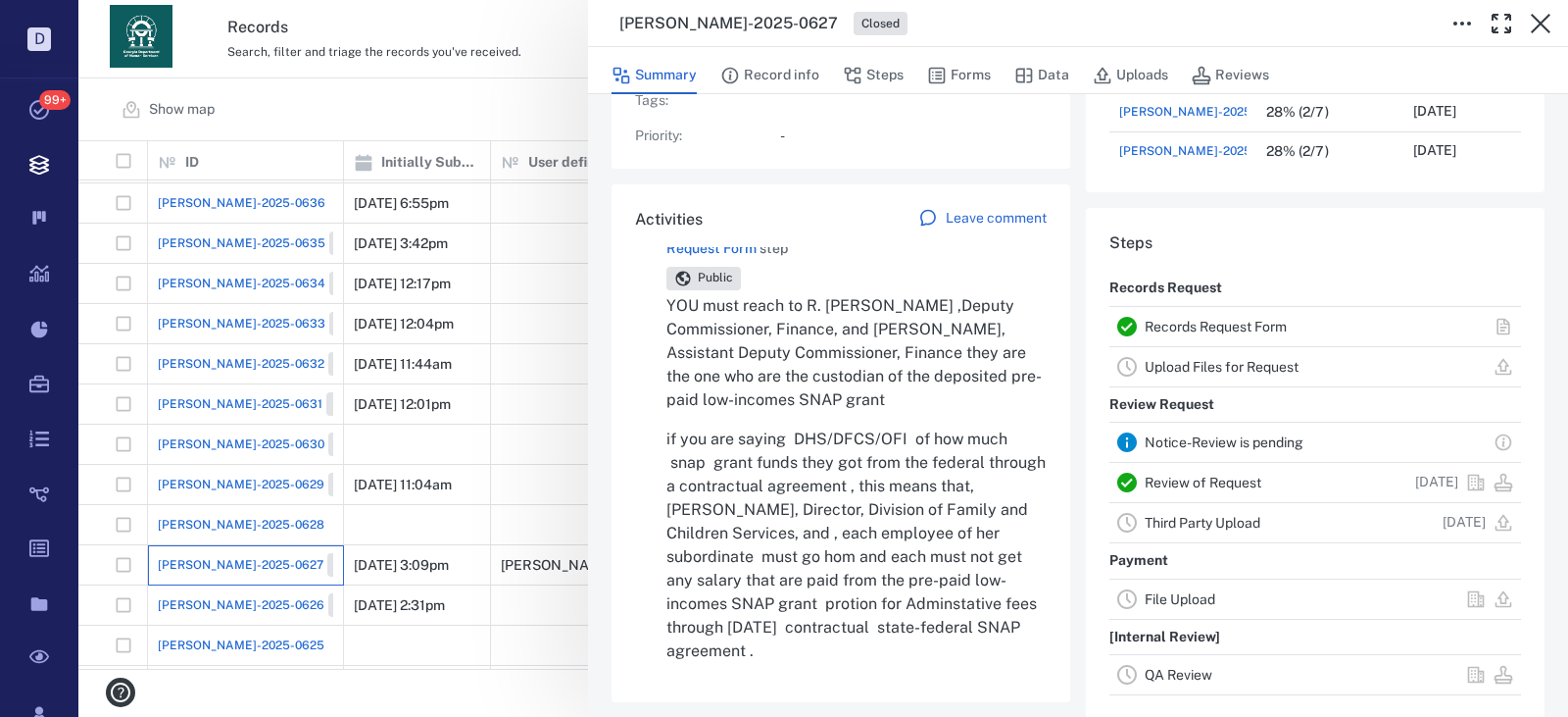
scroll to position [294, 0]
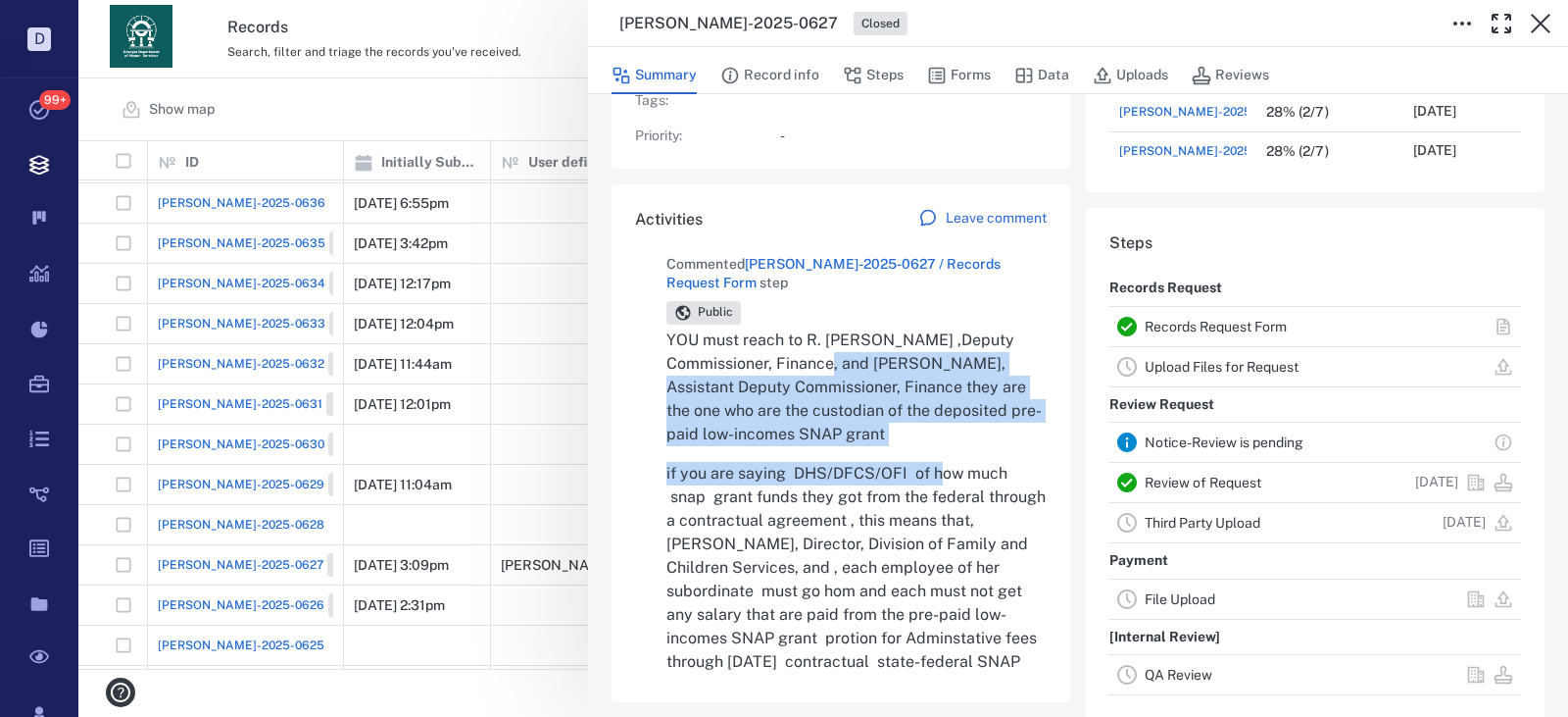
drag, startPoint x: 940, startPoint y: 446, endPoint x: 795, endPoint y: 355, distance: 171.2
click at [795, 355] on div "YOU must reach to R. Demetrius Taylor ,Deputy Commissioner, Finance, and Meliss…" at bounding box center [856, 513] width 380 height 368
click at [795, 355] on p "YOU must reach to R. Demetrius Taylor ,Deputy Commissioner, Finance, and Meliss…" at bounding box center [856, 387] width 380 height 118
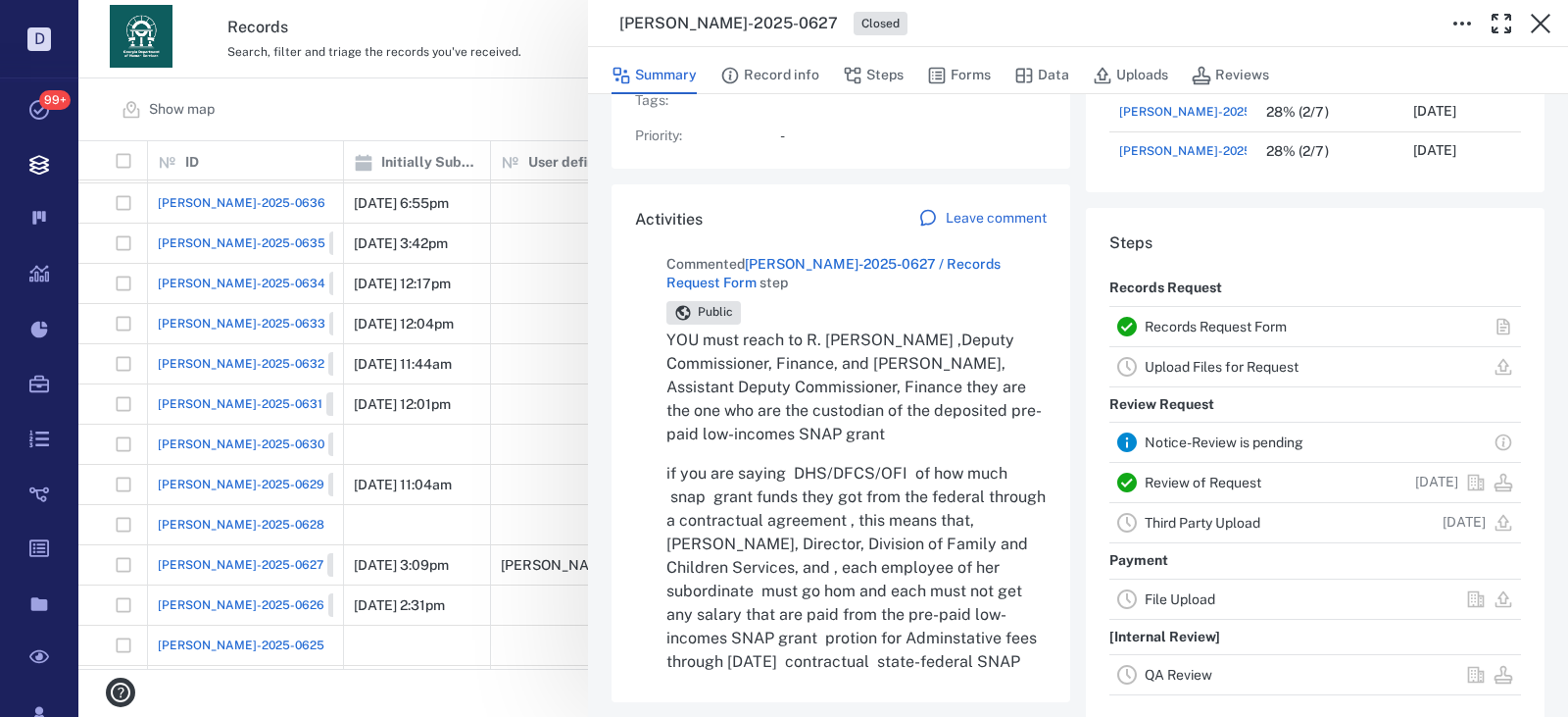
drag, startPoint x: 990, startPoint y: 443, endPoint x: 736, endPoint y: 443, distance: 254.0
click at [736, 443] on p "YOU must reach to R. Demetrius Taylor ,Deputy Commissioner, Finance, and Meliss…" at bounding box center [856, 387] width 380 height 118
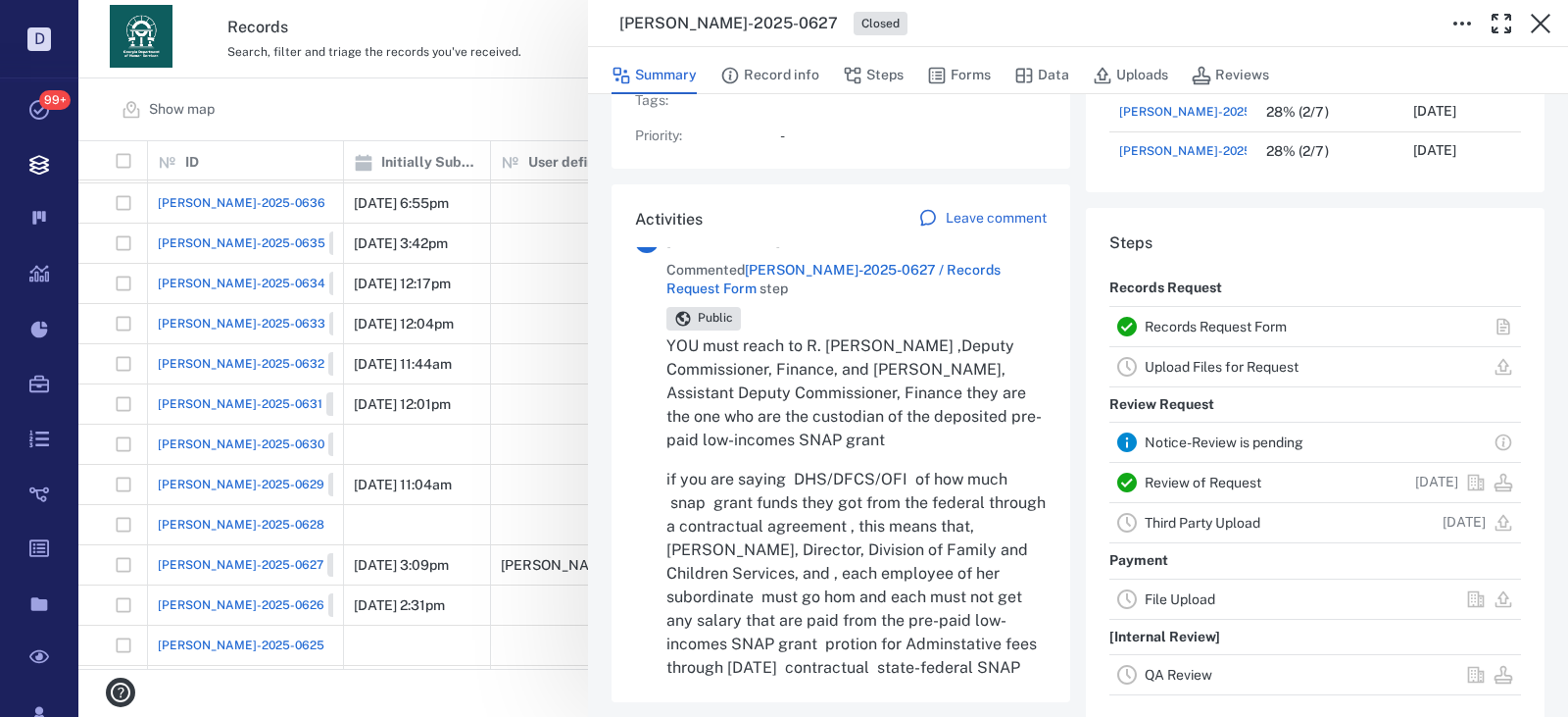
scroll to position [392, 0]
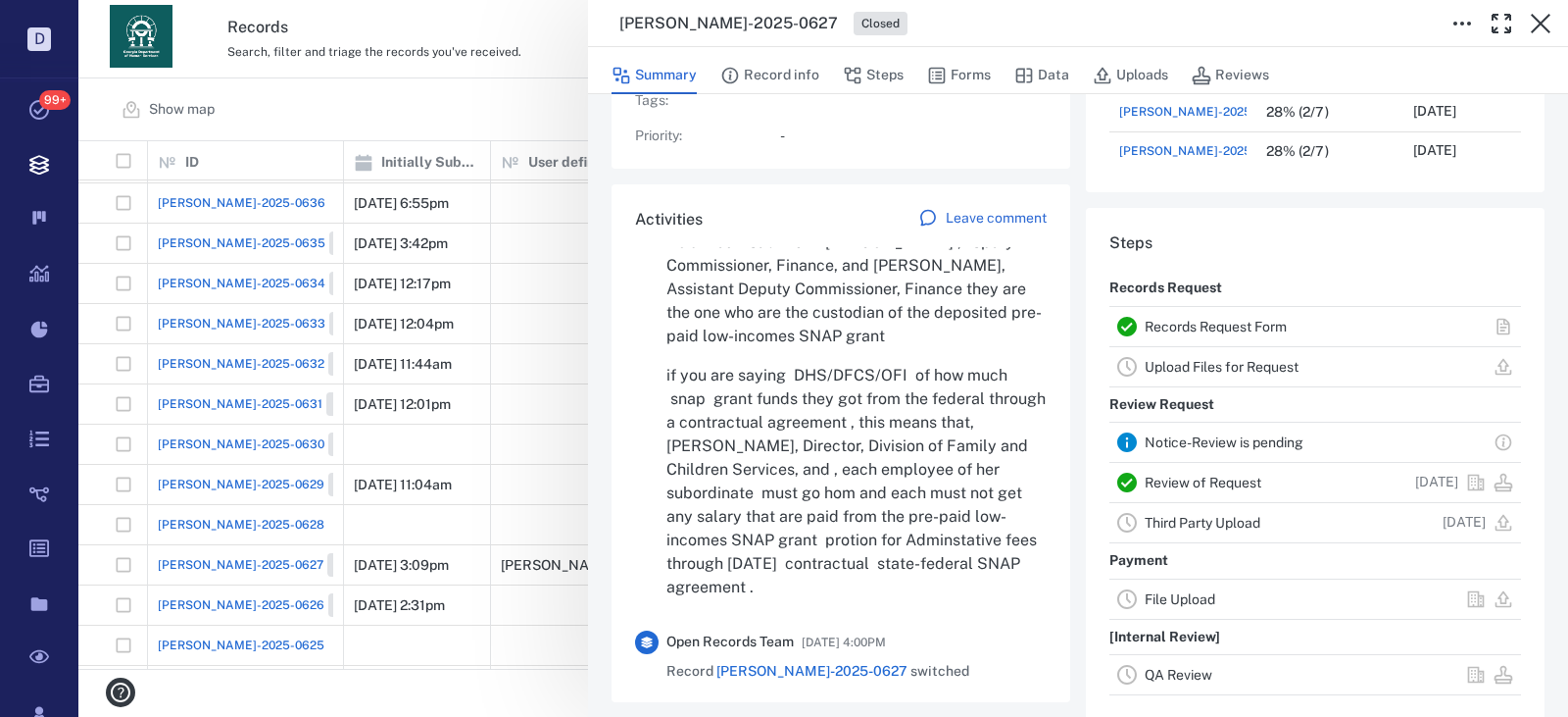
drag, startPoint x: 977, startPoint y: 590, endPoint x: 834, endPoint y: 514, distance: 161.9
click at [834, 514] on p "if you are saying DHS/DFCS/OFI of how much snap grant funds they got from the f…" at bounding box center [856, 481] width 380 height 236
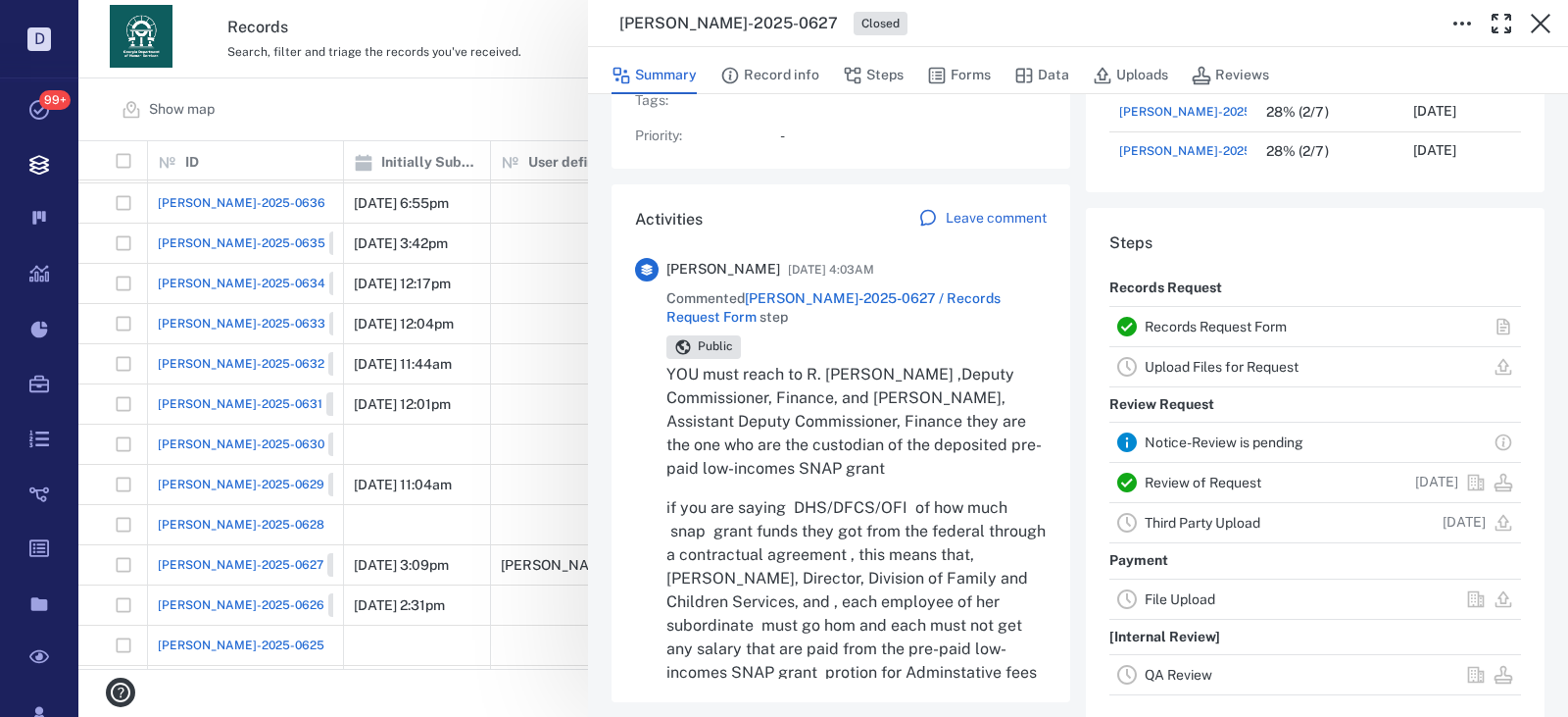
scroll to position [294, 0]
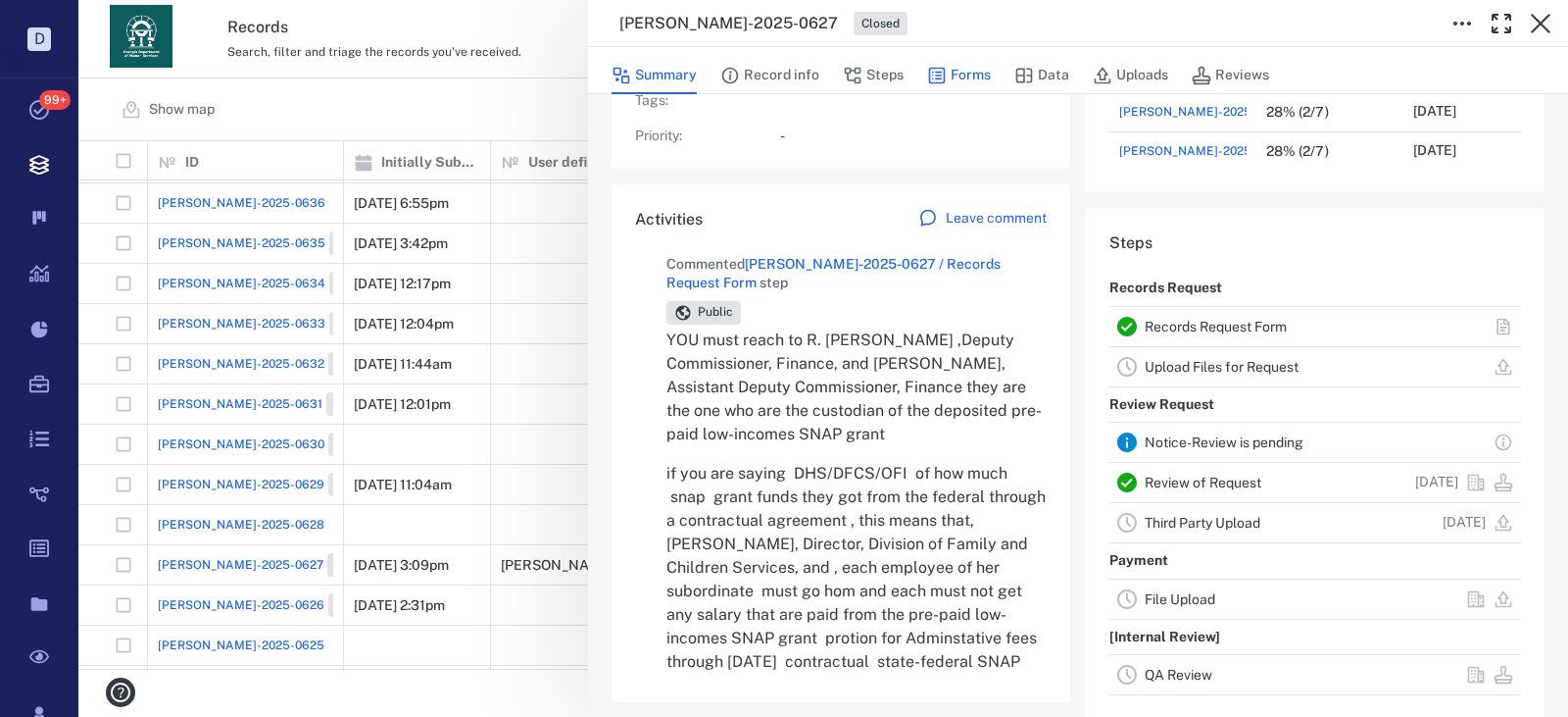
click at [955, 81] on button "Forms" at bounding box center [959, 75] width 63 height 38
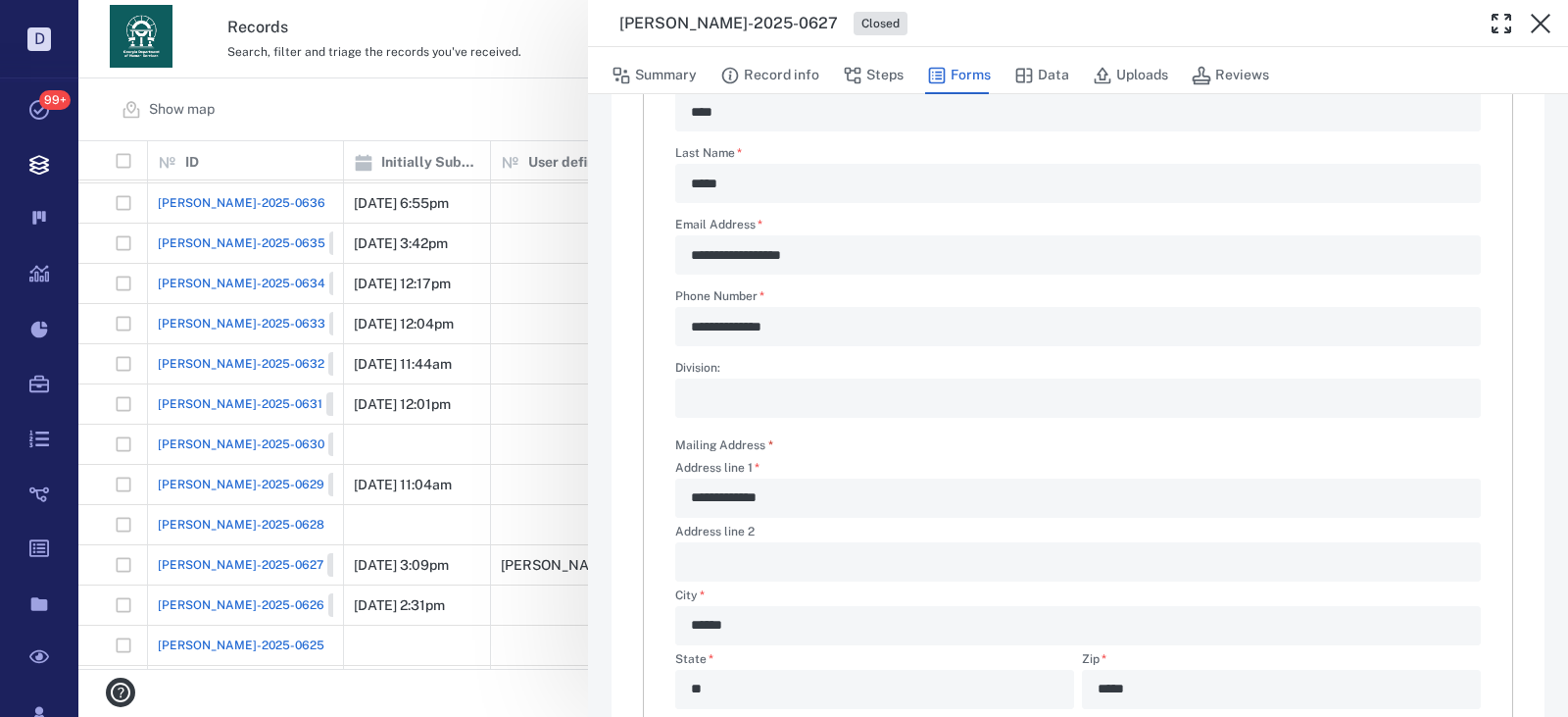
type textarea "*"
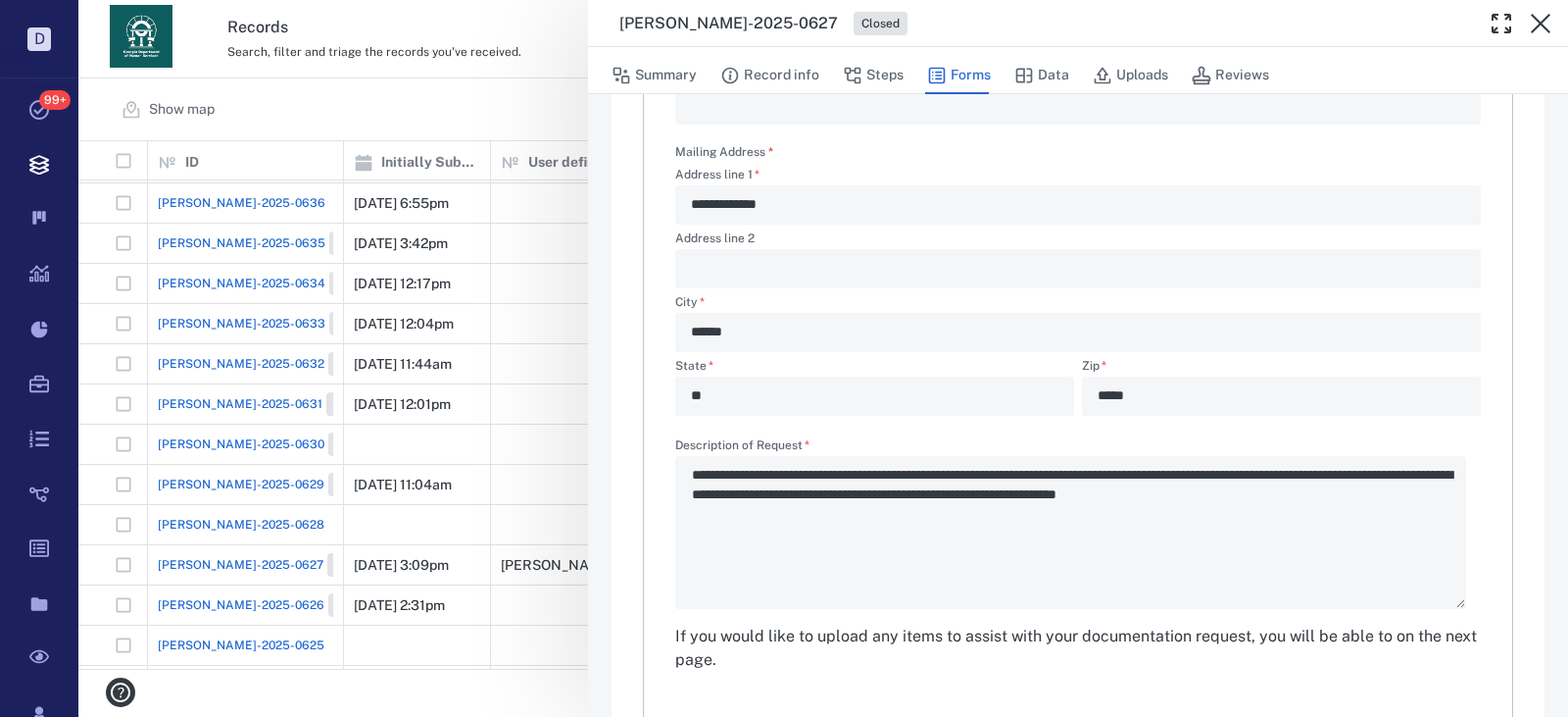
scroll to position [588, 0]
click at [449, 112] on div "**********" at bounding box center [823, 358] width 1490 height 717
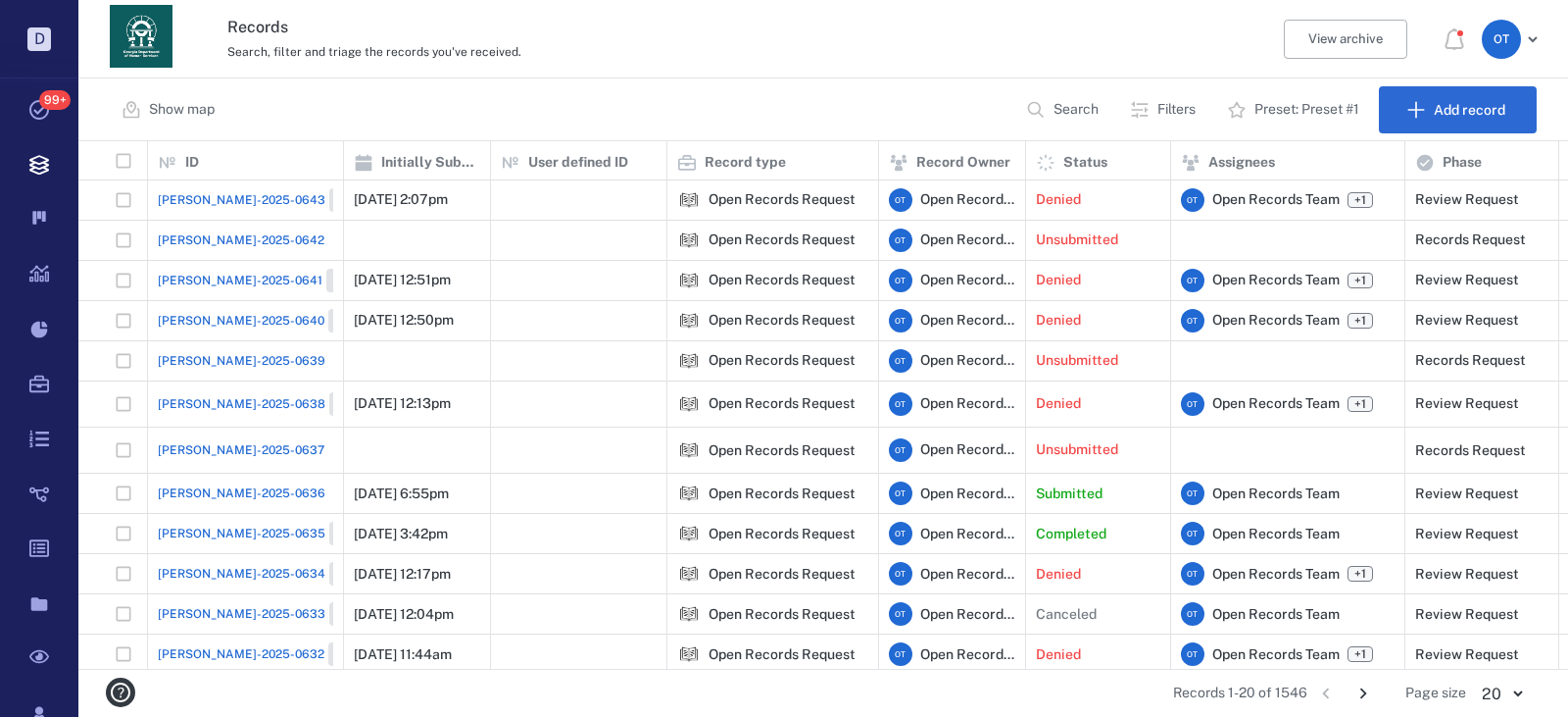
click at [1445, 33] on icon at bounding box center [1454, 40] width 24 height 24
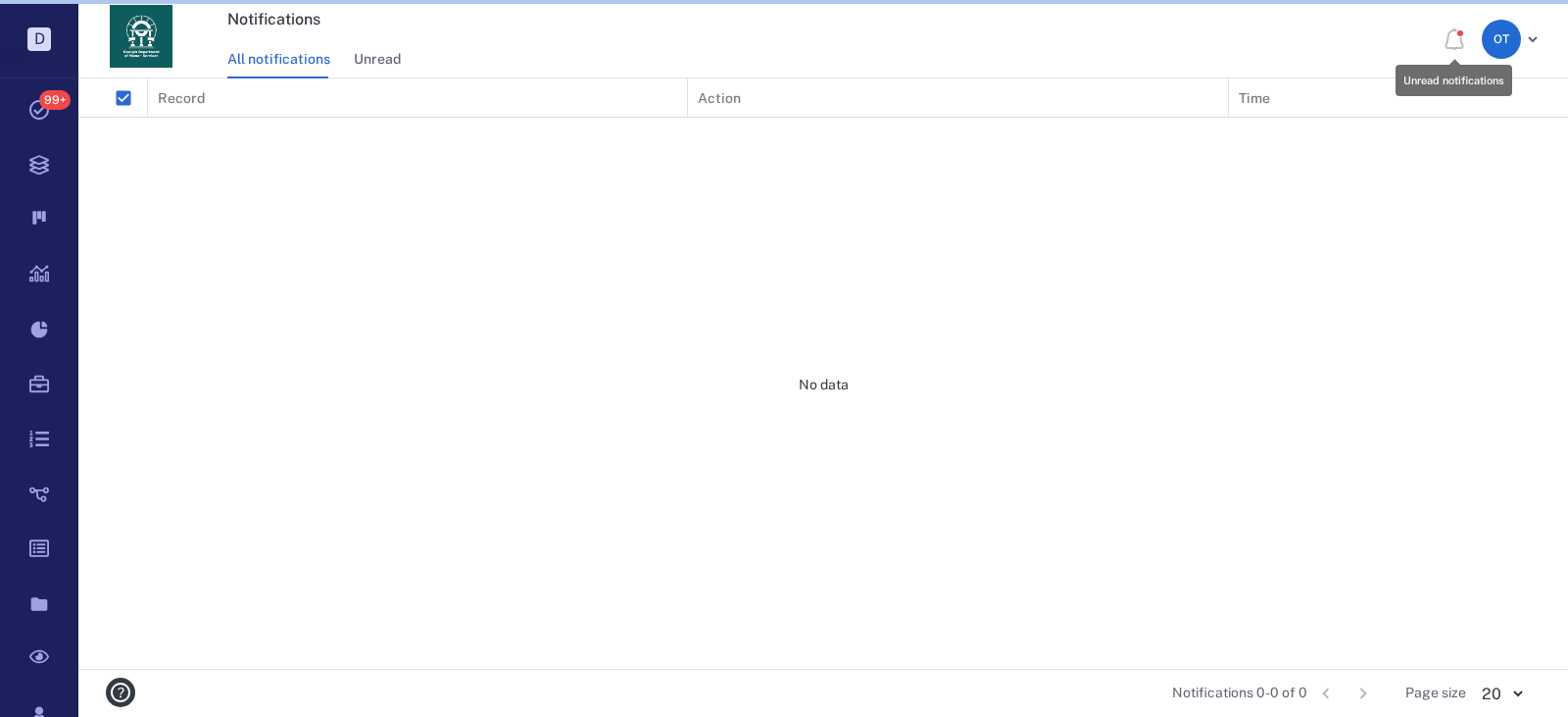
scroll to position [575, 1476]
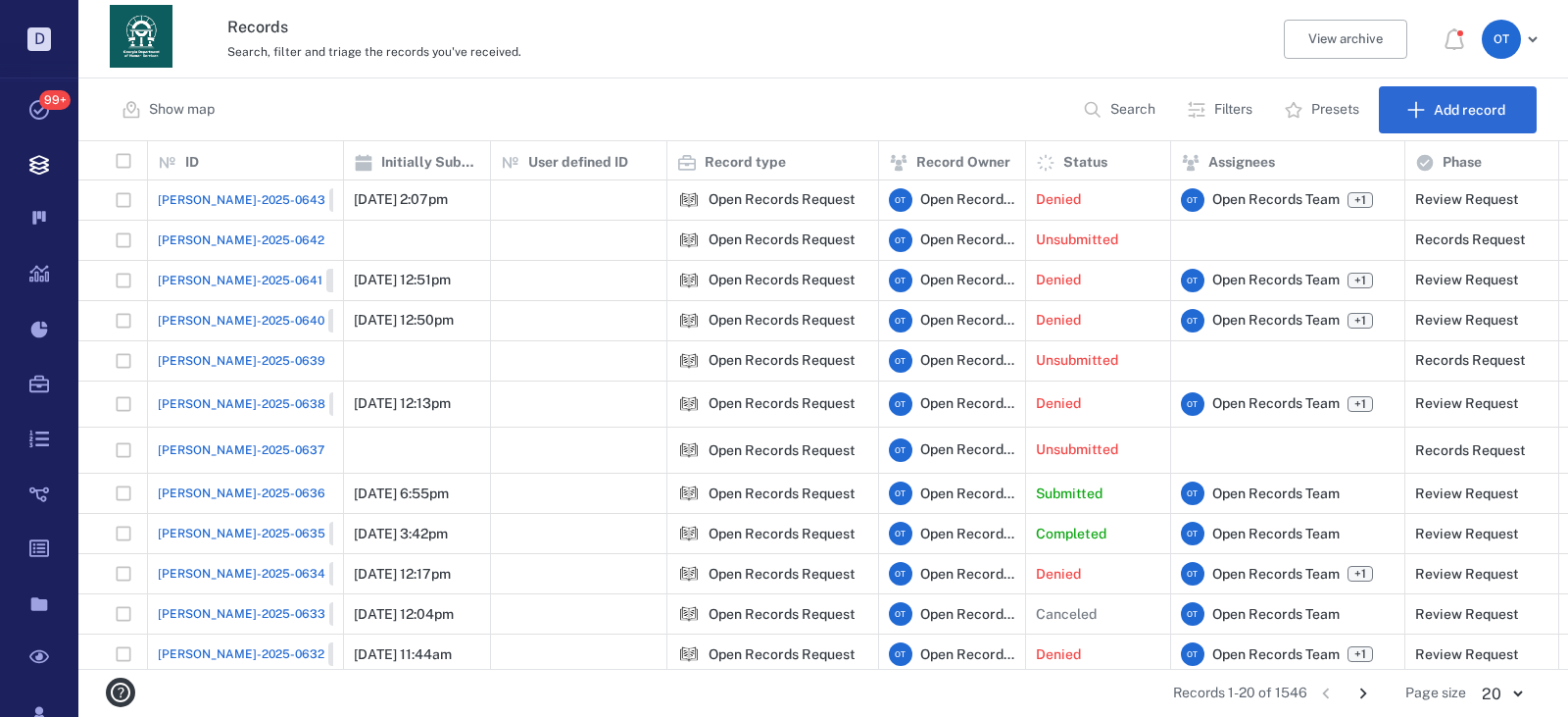
scroll to position [513, 1476]
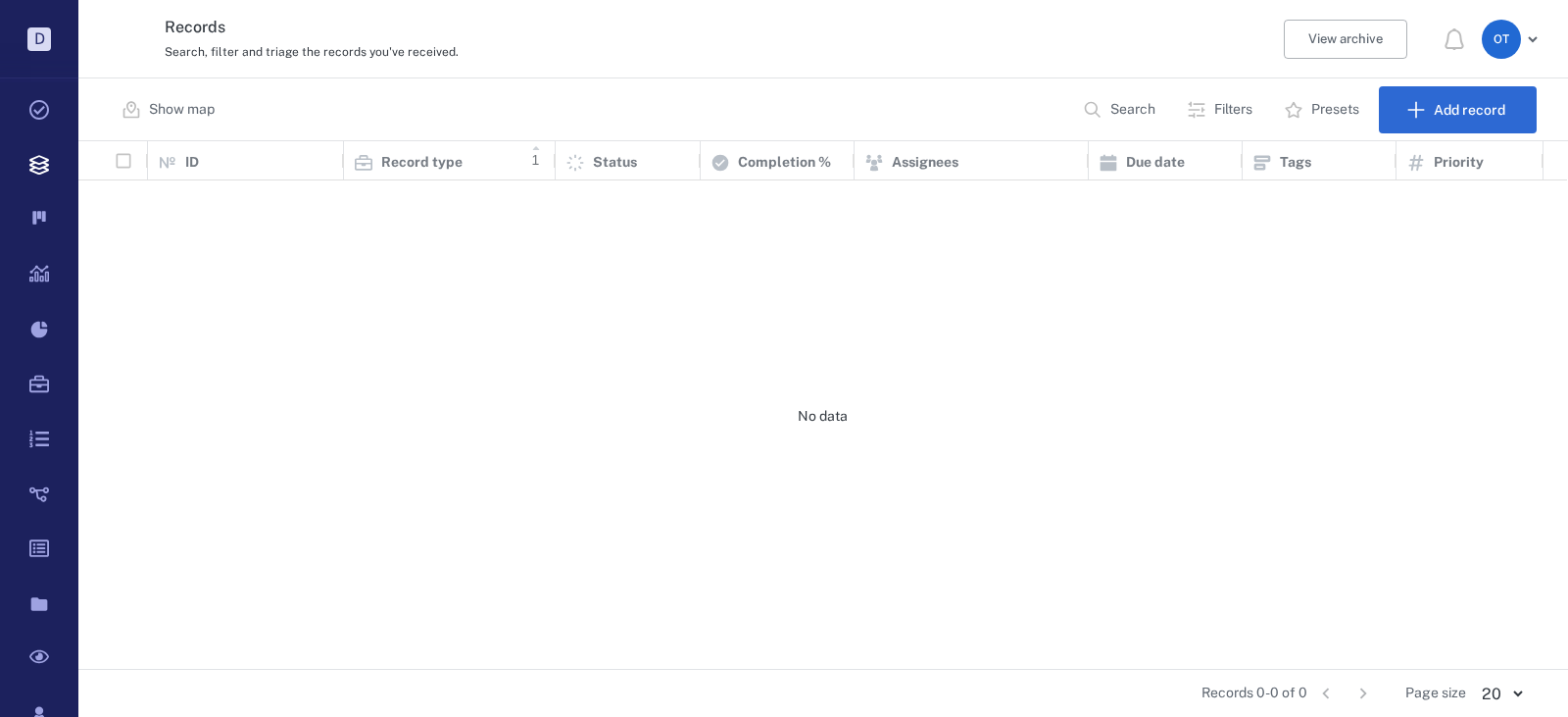
scroll to position [513, 1476]
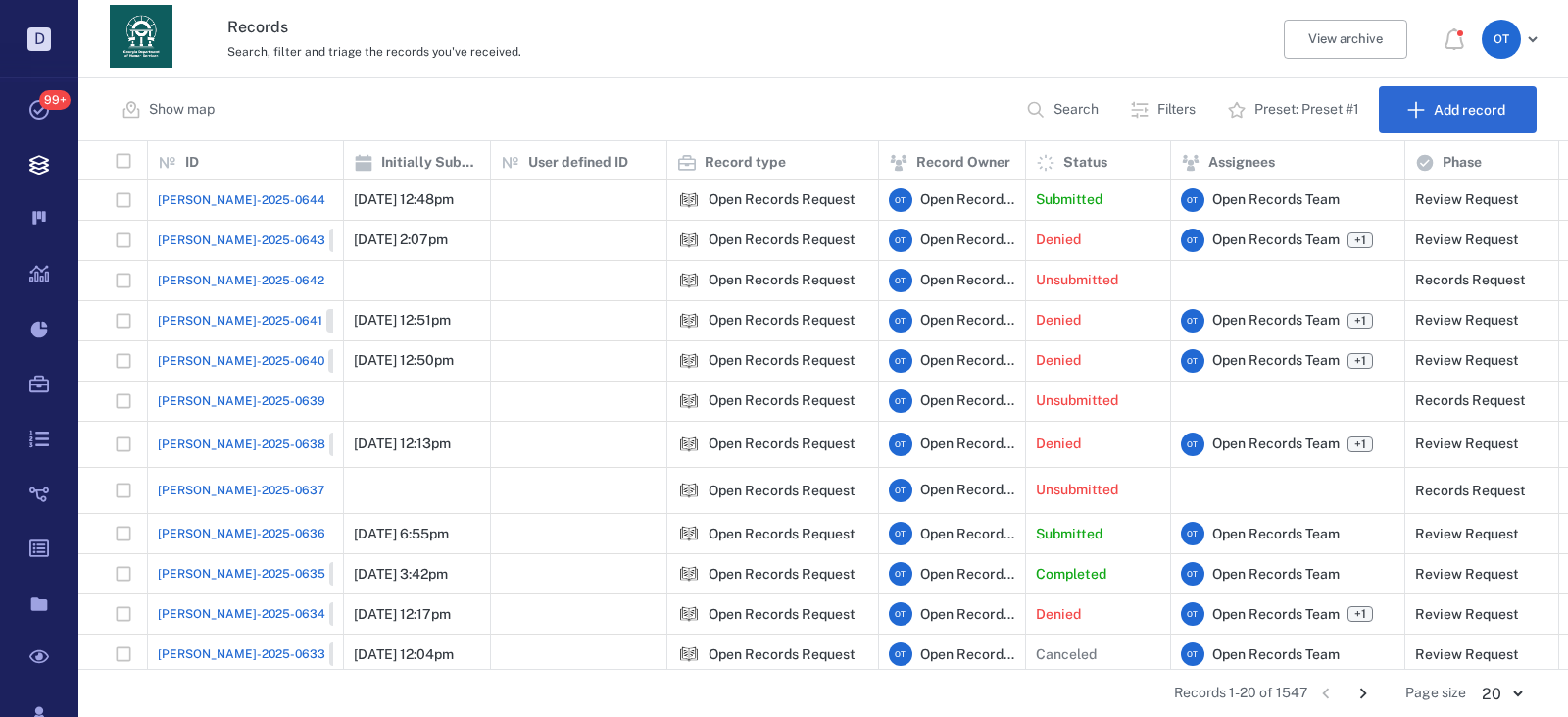
click at [230, 205] on span "[PERSON_NAME]-2025-0644" at bounding box center [241, 200] width 167 height 18
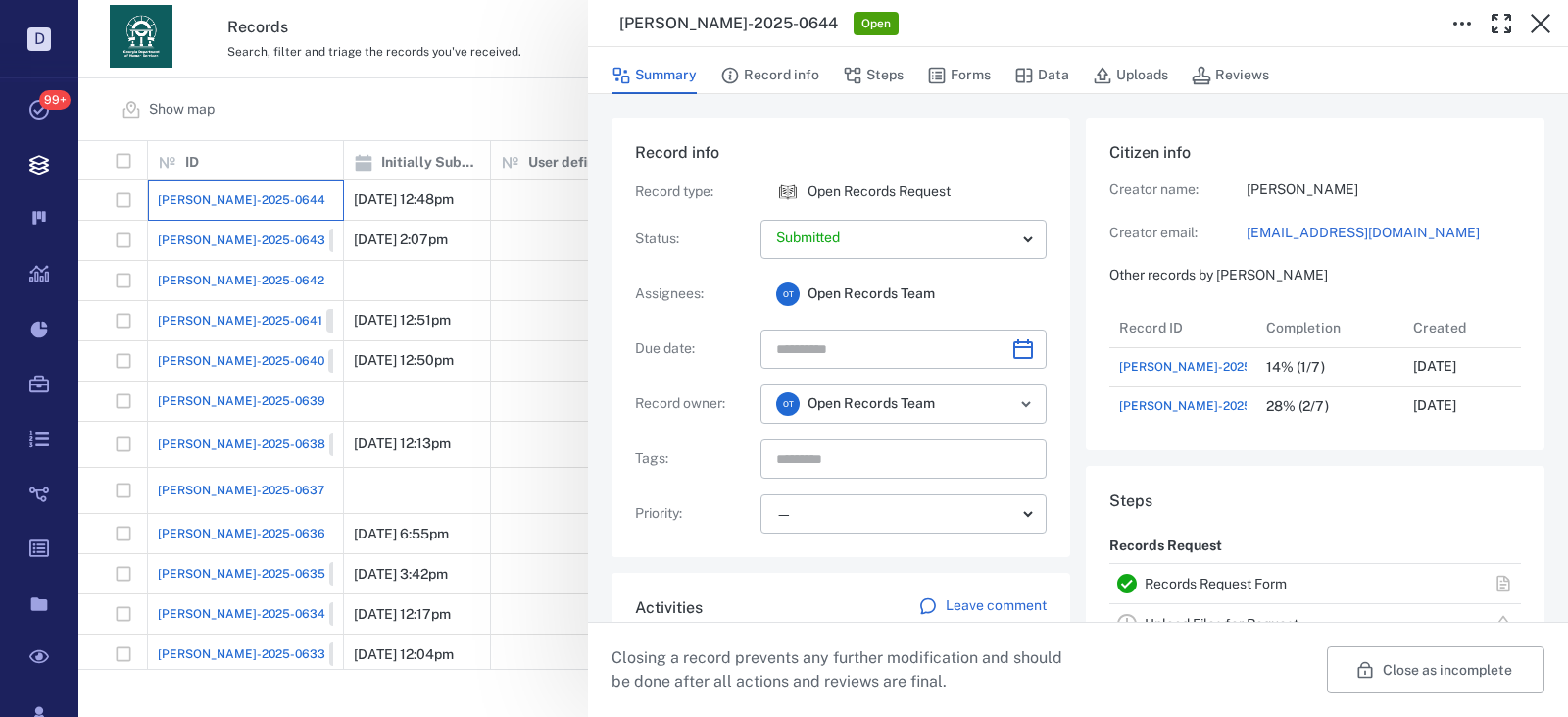
scroll to position [118, 389]
click at [984, 68] on button "Forms" at bounding box center [959, 75] width 63 height 38
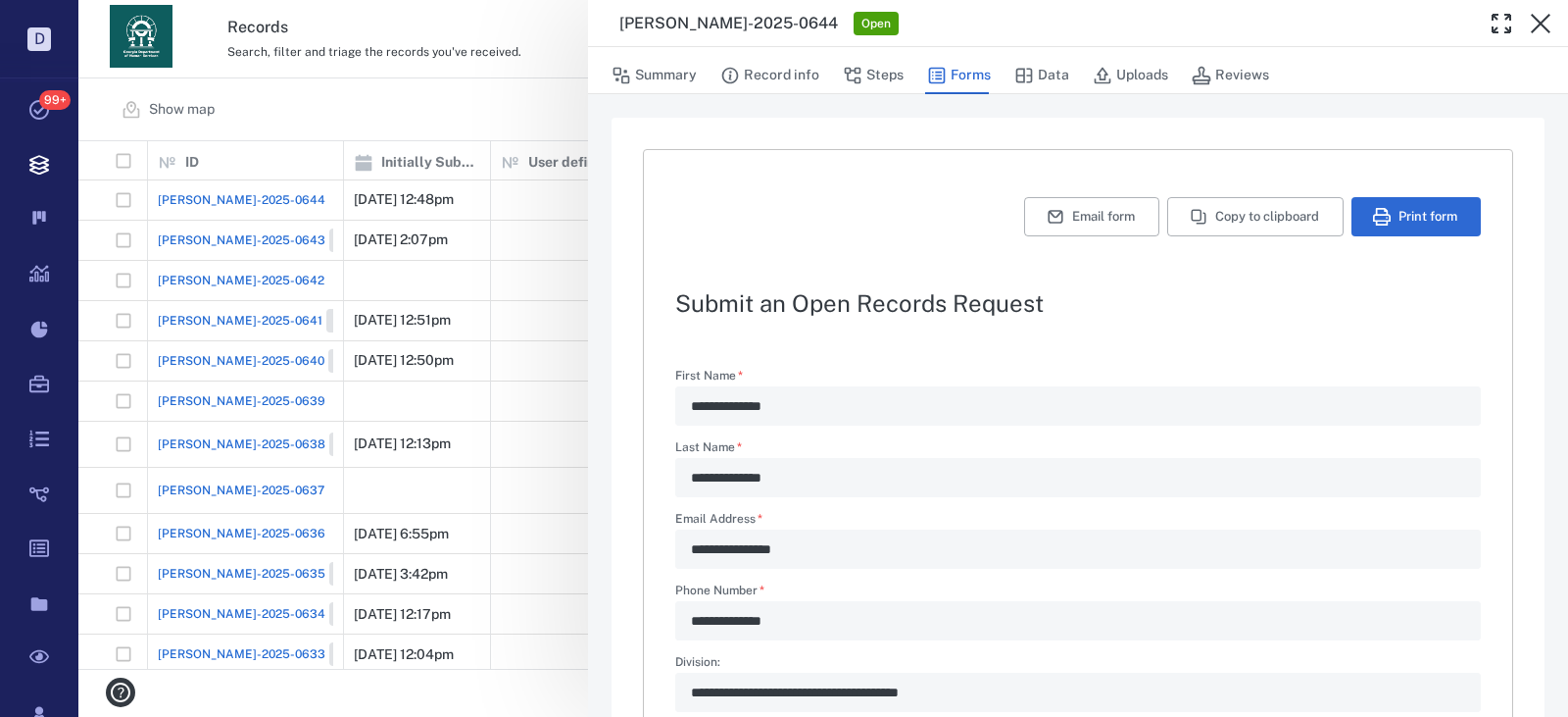
click at [425, 51] on div "**********" at bounding box center [823, 358] width 1490 height 717
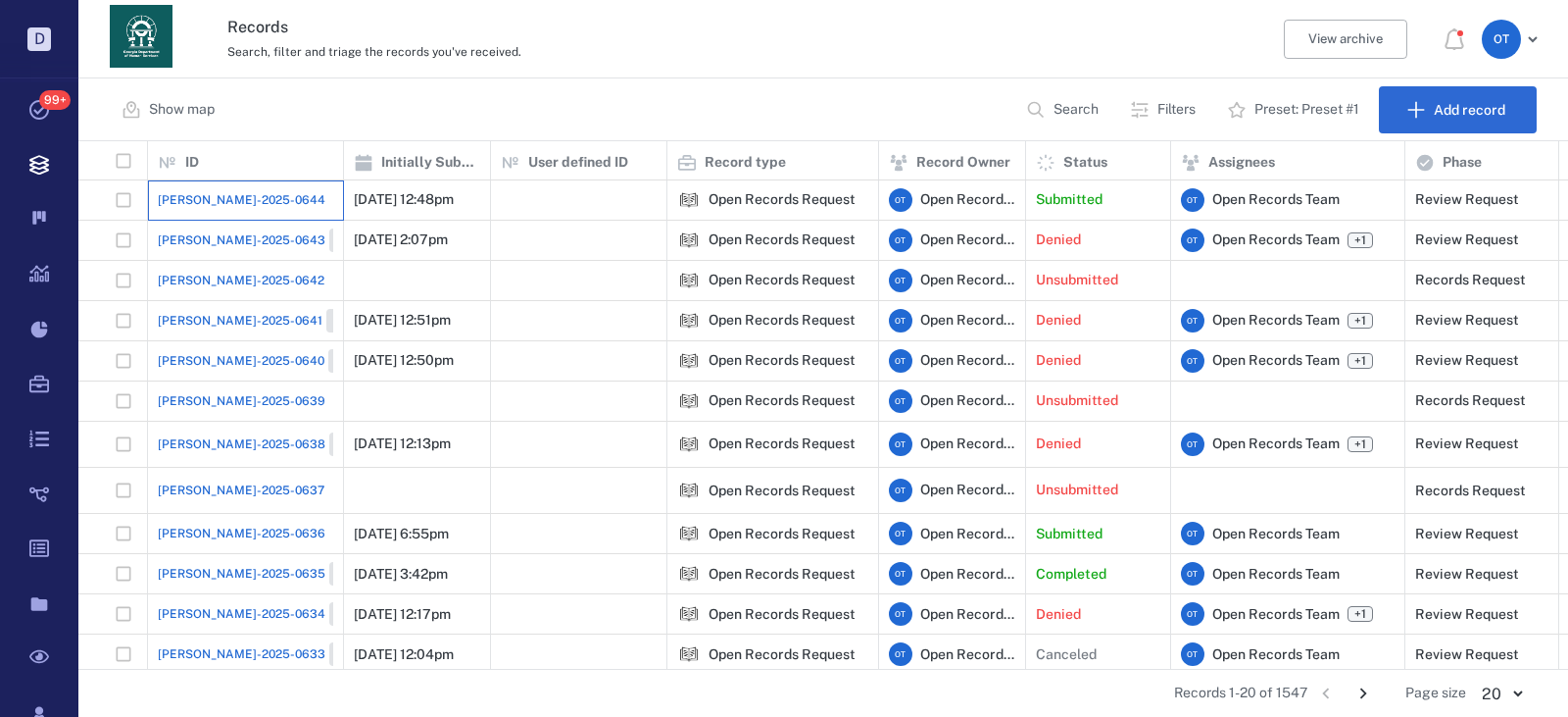
click at [194, 214] on div "[PERSON_NAME]-2025-0644" at bounding box center [245, 200] width 175 height 40
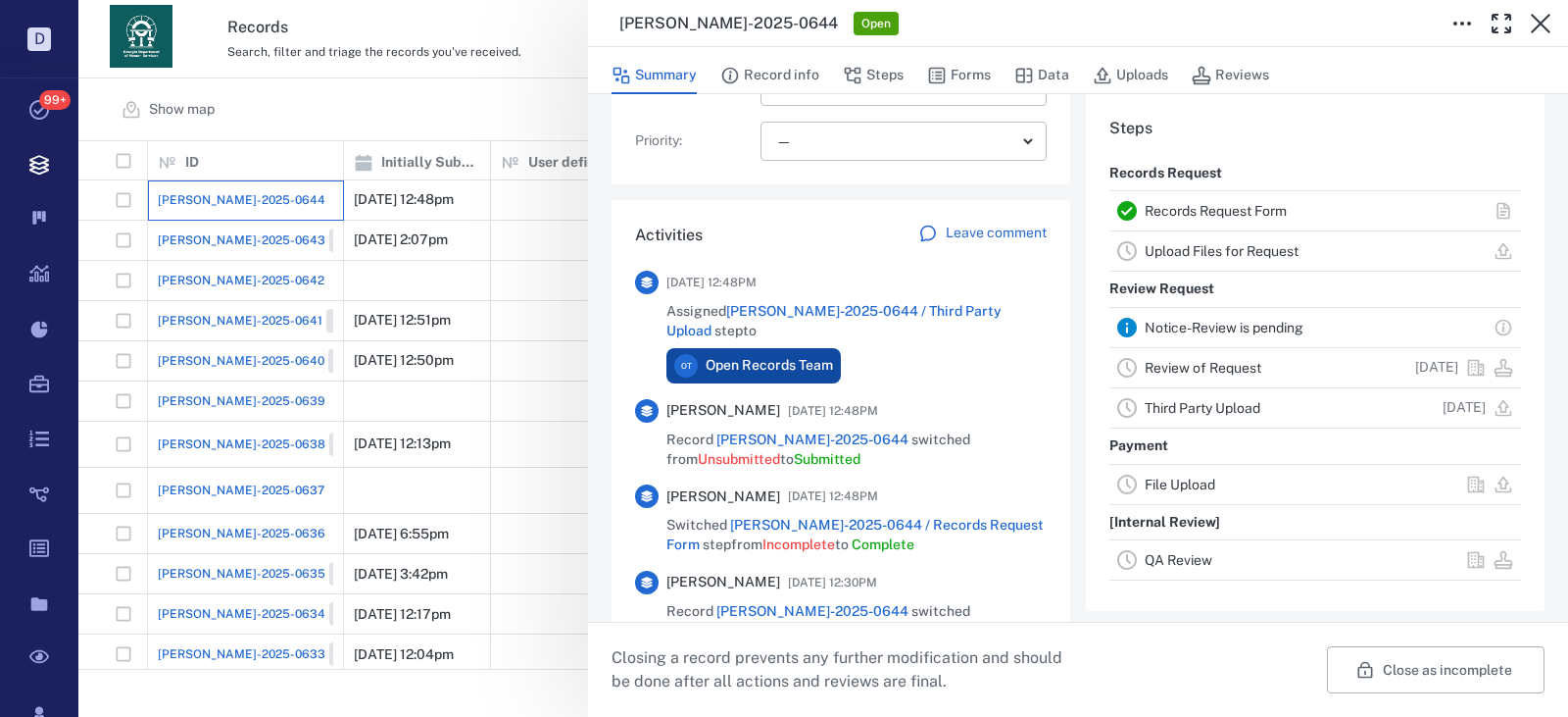
scroll to position [588, 0]
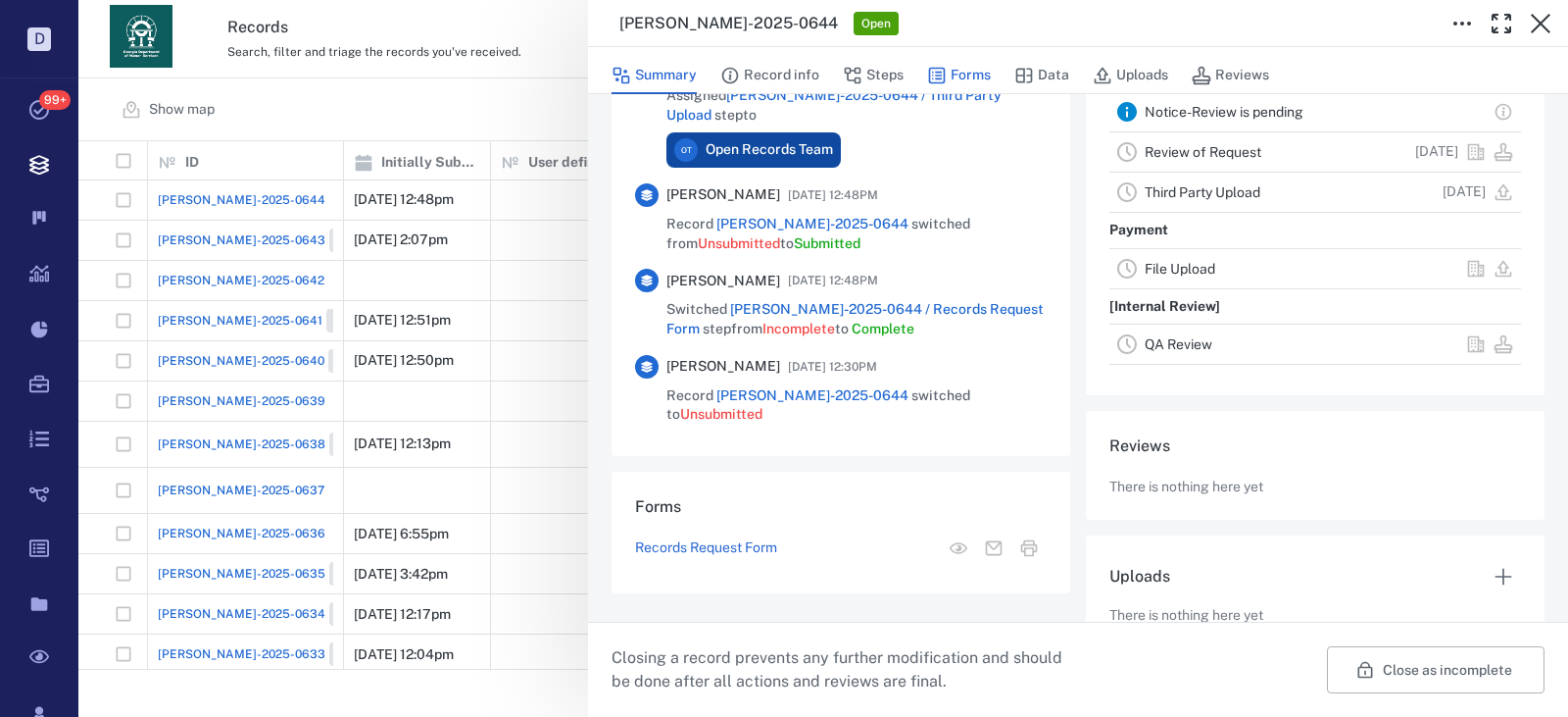
drag, startPoint x: 897, startPoint y: 76, endPoint x: 932, endPoint y: 82, distance: 35.5
click at [897, 76] on button "Steps" at bounding box center [872, 75] width 60 height 38
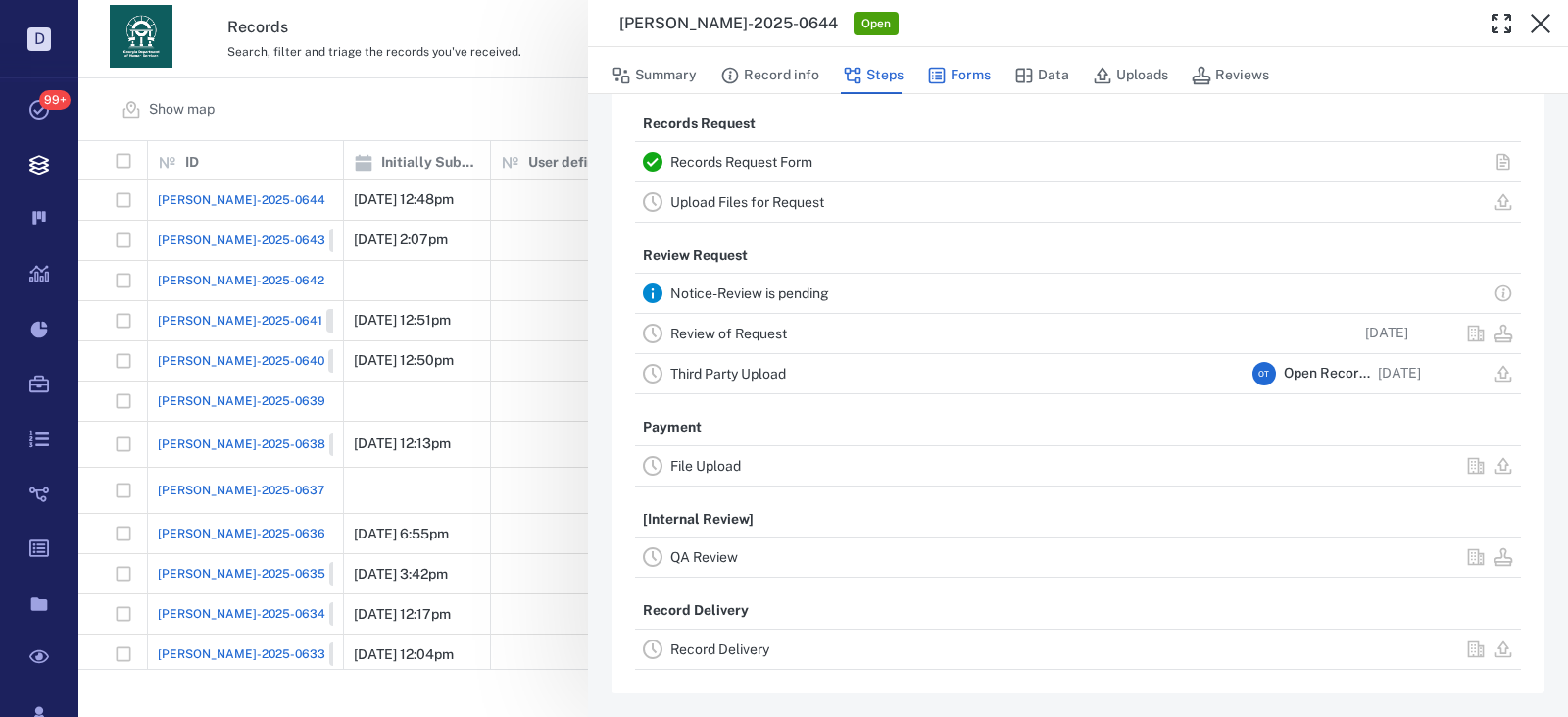
scroll to position [36, 0]
click at [931, 78] on icon "button" at bounding box center [937, 75] width 17 height 17
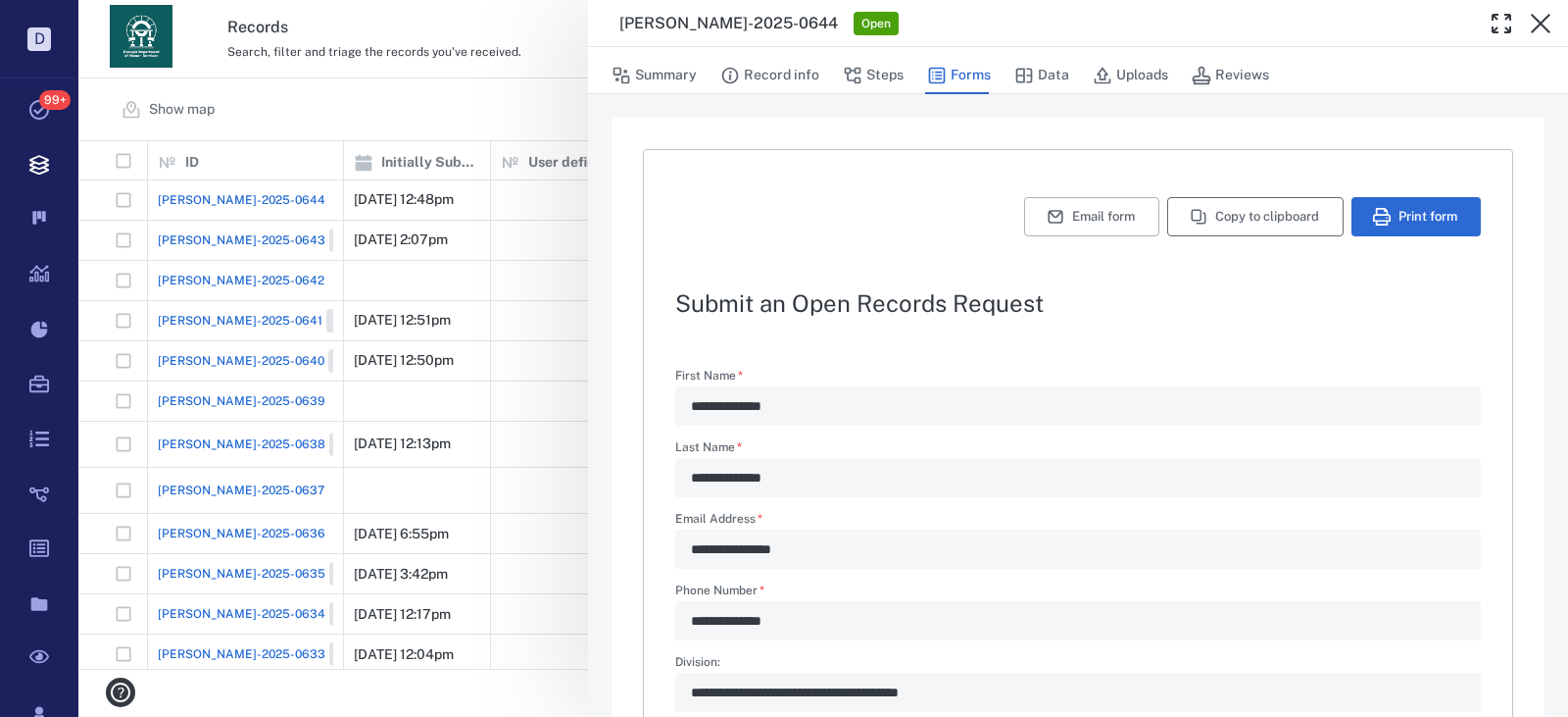
click at [1202, 219] on button "Copy to clipboard" at bounding box center [1255, 217] width 176 height 40
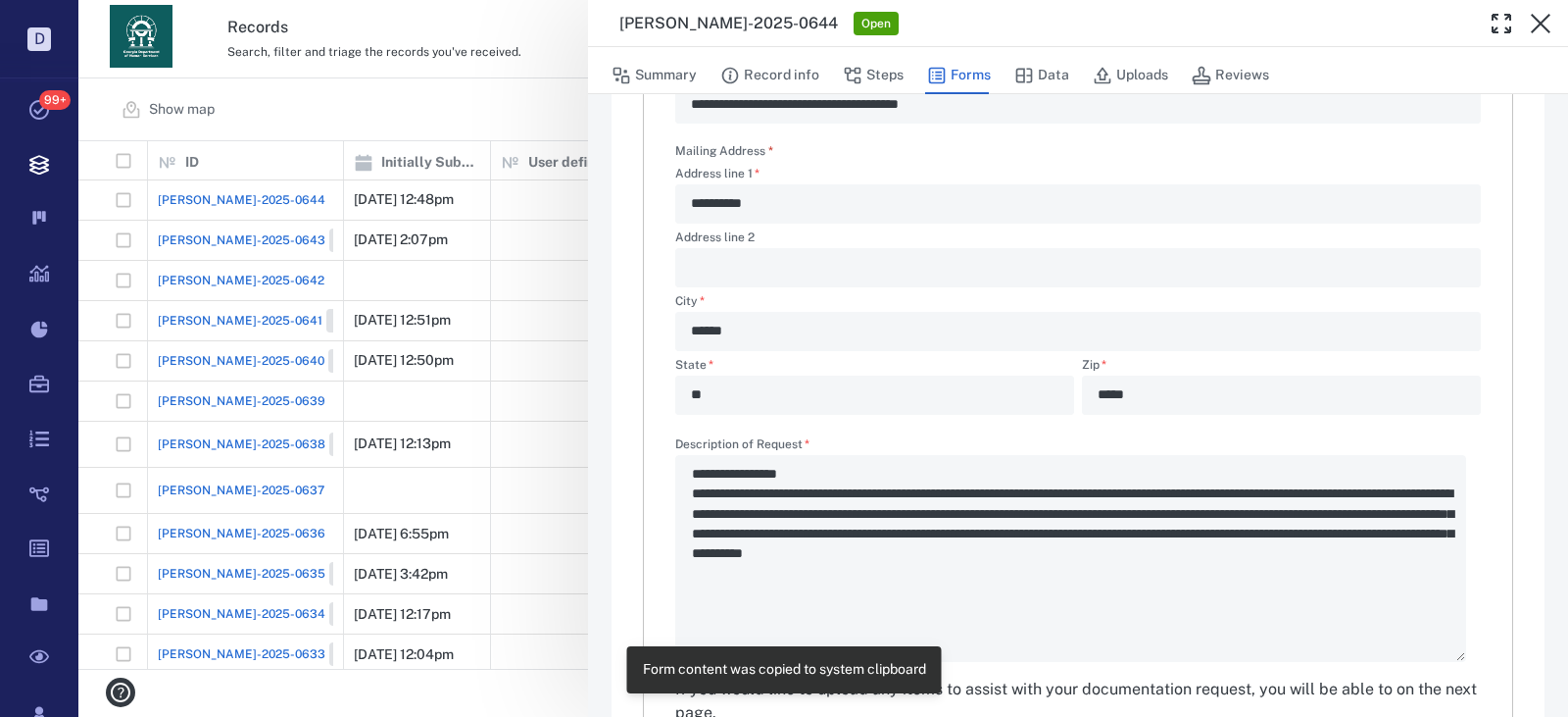
scroll to position [703, 0]
